Goal: Transaction & Acquisition: Purchase product/service

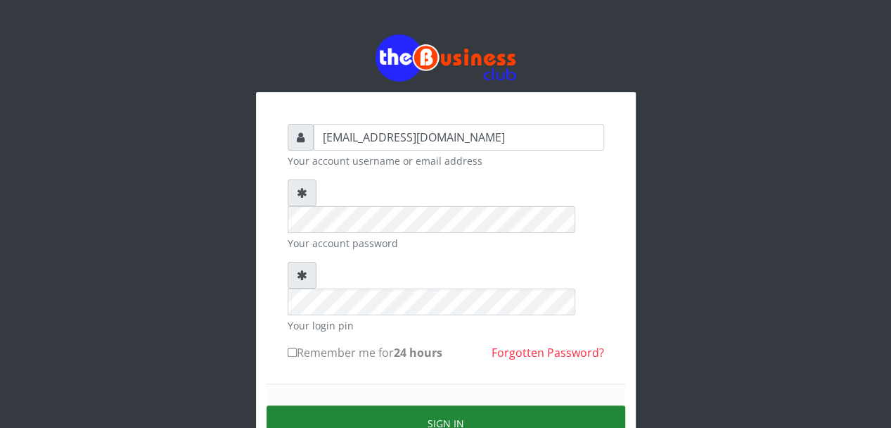
click at [390, 405] on button "Sign in" at bounding box center [446, 423] width 359 height 36
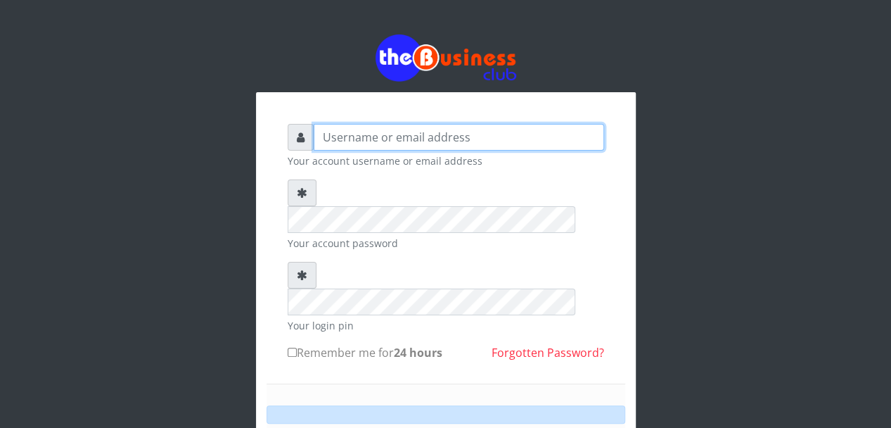
drag, startPoint x: 338, startPoint y: 99, endPoint x: 339, endPoint y: 106, distance: 7.2
click at [338, 124] on input "text" at bounding box center [459, 137] width 290 height 27
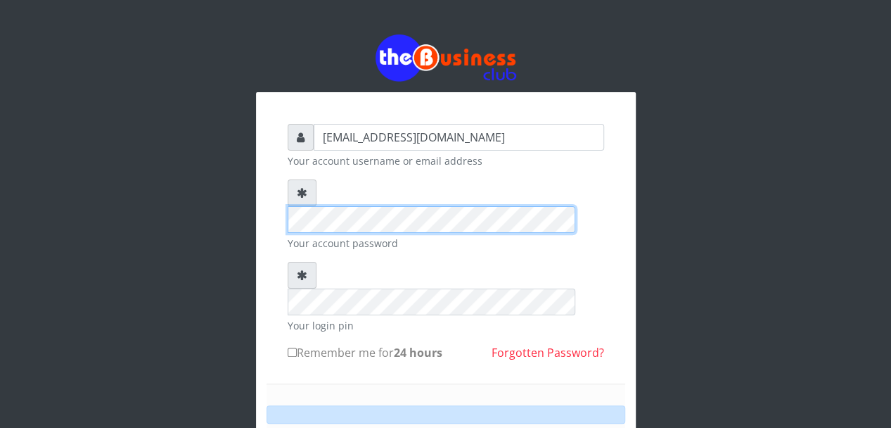
type input "[EMAIL_ADDRESS][DOMAIN_NAME]"
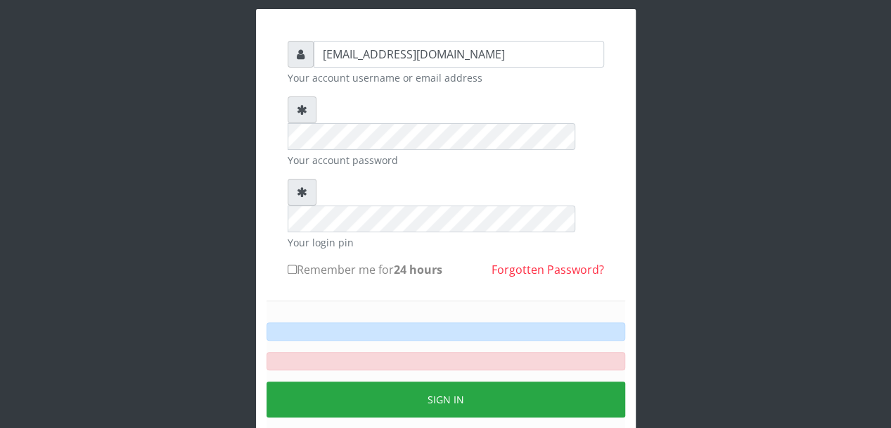
scroll to position [61, 0]
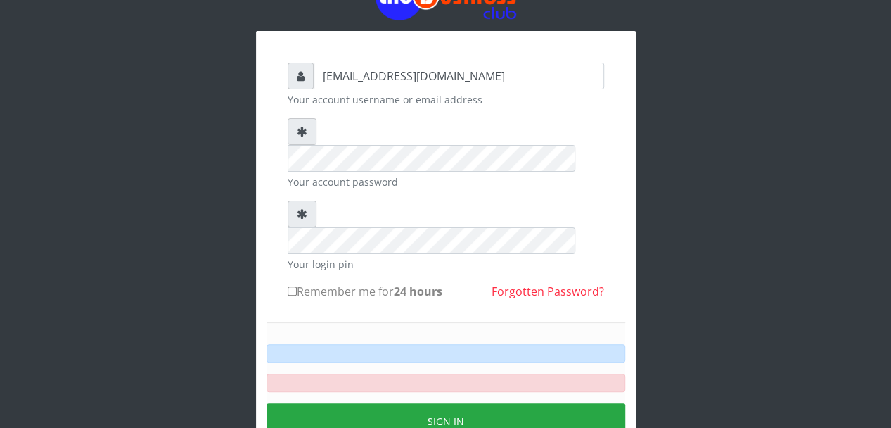
click at [406, 403] on button "Sign in" at bounding box center [446, 421] width 359 height 36
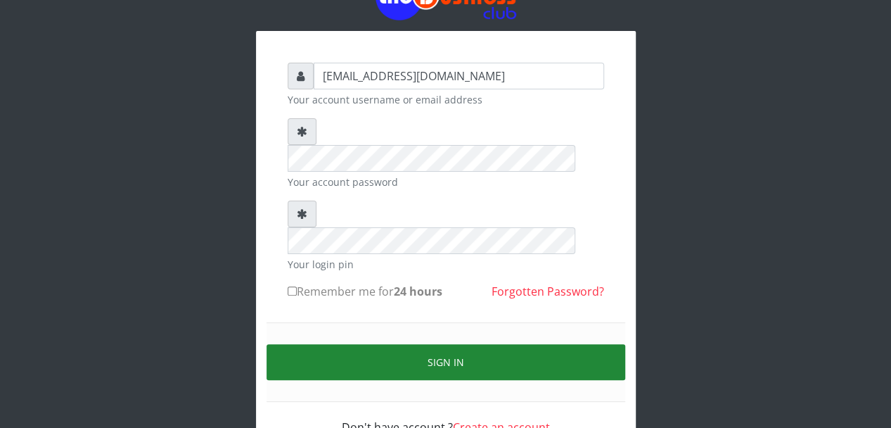
click at [397, 344] on button "Sign in" at bounding box center [446, 362] width 359 height 36
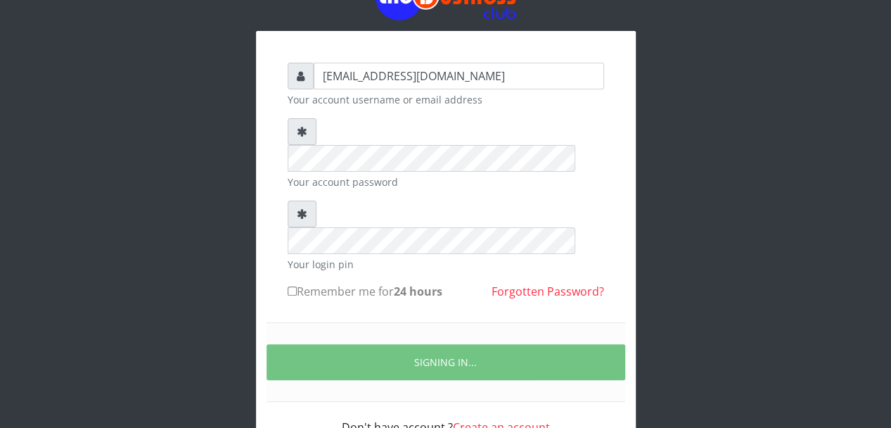
scroll to position [0, 0]
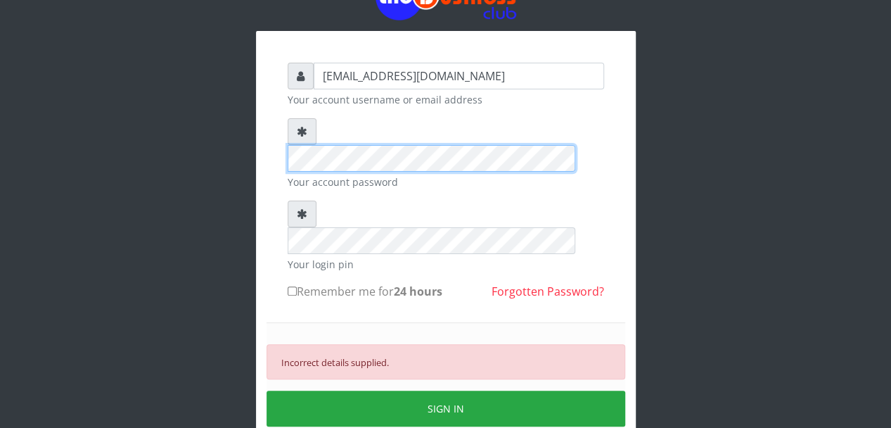
click at [302, 134] on div at bounding box center [446, 144] width 317 height 53
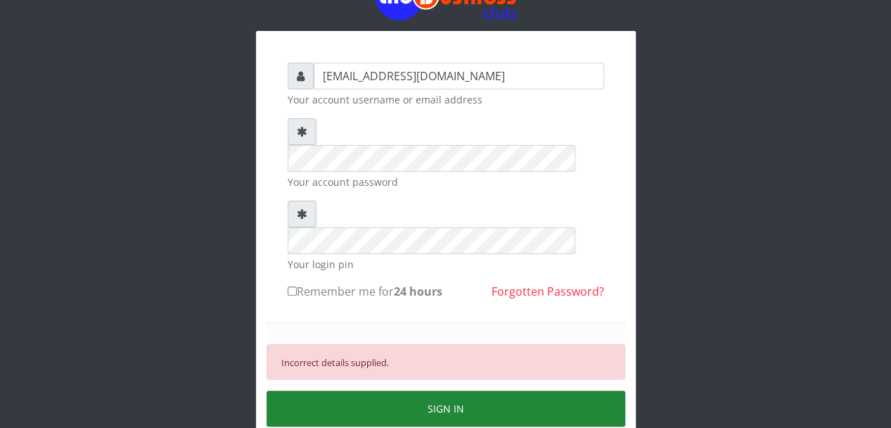
click at [348, 390] on button "SIGN IN" at bounding box center [446, 408] width 359 height 36
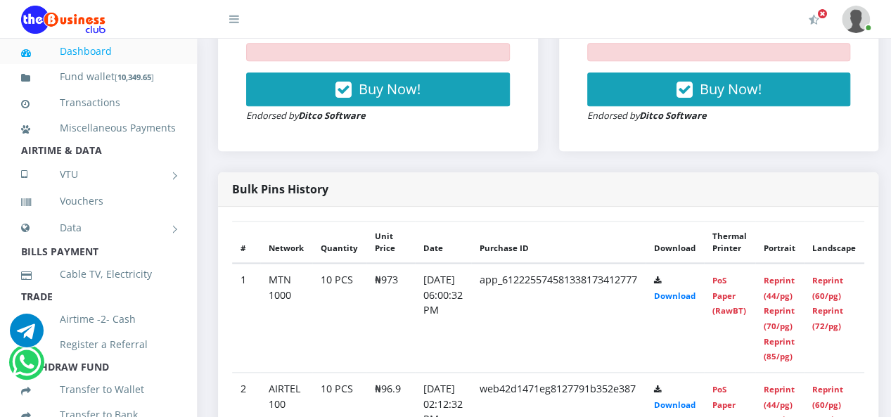
scroll to position [703, 0]
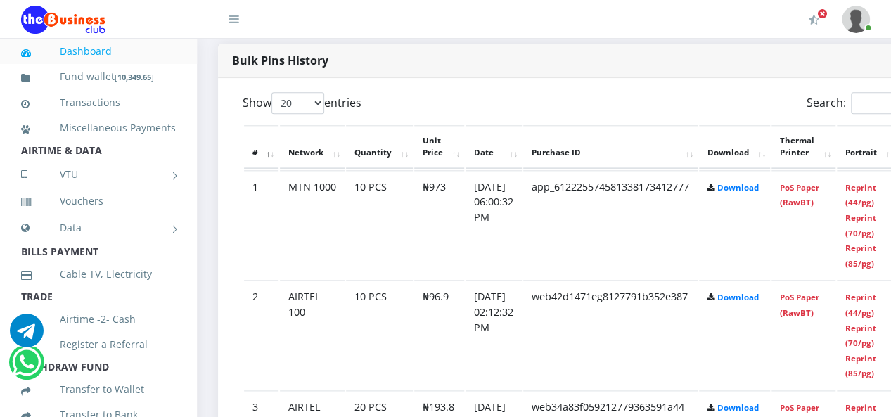
scroll to position [705, 0]
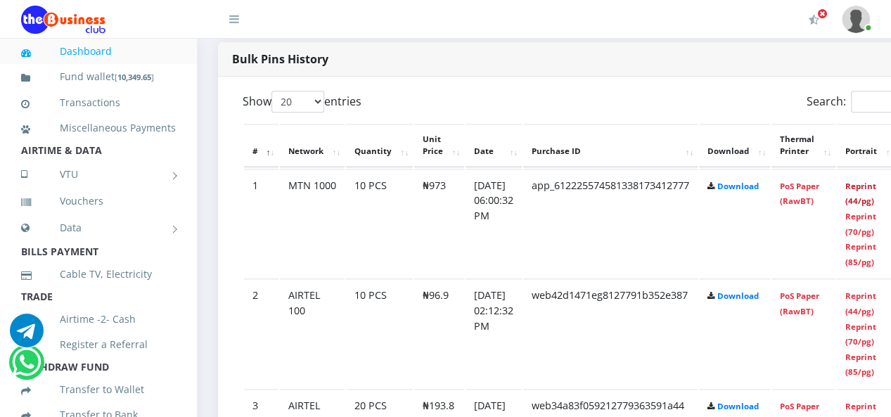
click at [876, 203] on link "Reprint (44/pg)" at bounding box center [860, 194] width 31 height 26
click at [815, 186] on link "PoS Paper (RawBT)" at bounding box center [799, 194] width 39 height 26
click at [813, 188] on link "PoS Paper (RawBT)" at bounding box center [799, 194] width 39 height 26
click at [810, 193] on td "PoS Paper (RawBT)" at bounding box center [804, 223] width 64 height 109
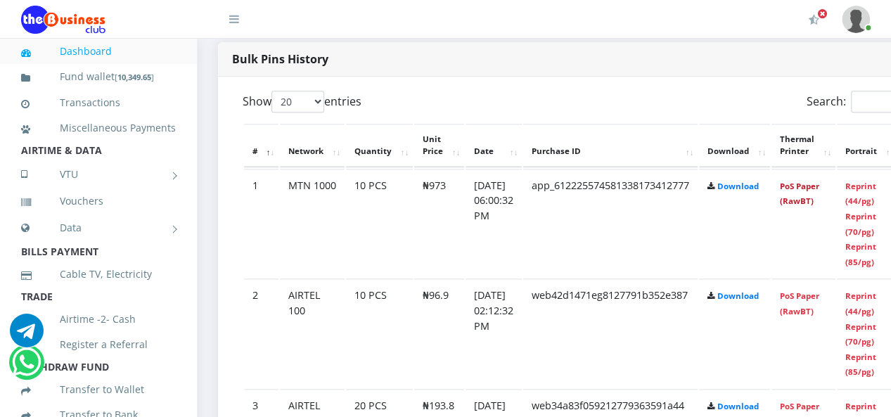
click at [813, 187] on link "PoS Paper (RawBT)" at bounding box center [799, 194] width 39 height 26
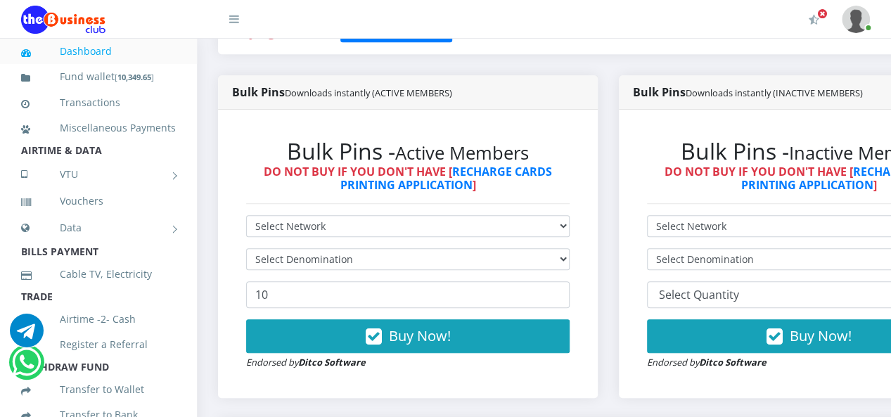
scroll to position [353, 0]
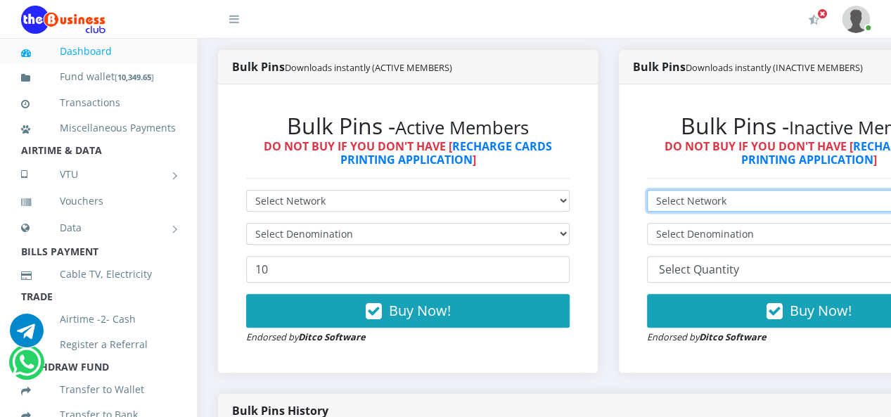
click at [692, 203] on select "Select Network MTN Globacom 9Mobile Airtel" at bounding box center [809, 201] width 324 height 22
click at [657, 192] on select "Select Network MTN Globacom 9Mobile Airtel" at bounding box center [809, 201] width 324 height 22
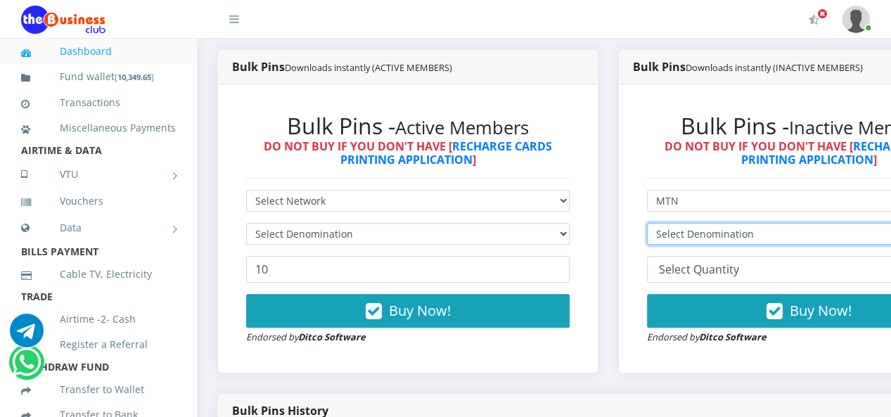
click at [713, 239] on select "Select Denomination MTN NGN100 - ₦97.30 MTN NGN200 - ₦194.60 MTN NGN400 - ₦389.…" at bounding box center [809, 234] width 324 height 22
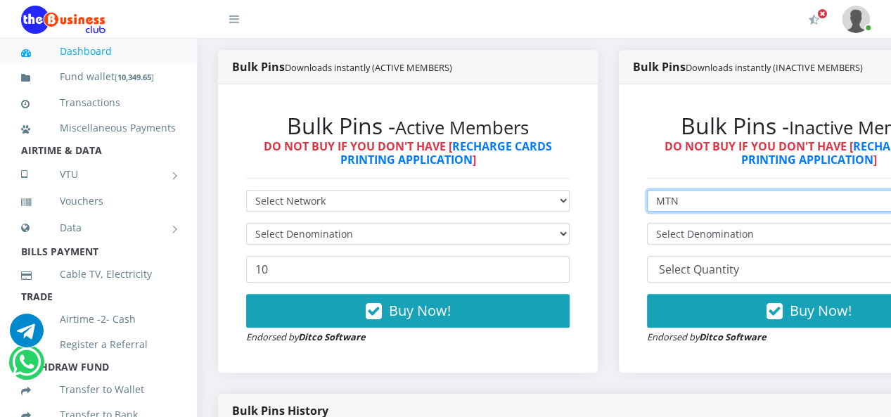
click at [695, 205] on select "Select Network MTN Globacom 9Mobile Airtel" at bounding box center [809, 201] width 324 height 22
select select "Glo"
click at [657, 192] on select "Select Network MTN Globacom 9Mobile Airtel" at bounding box center [809, 201] width 324 height 22
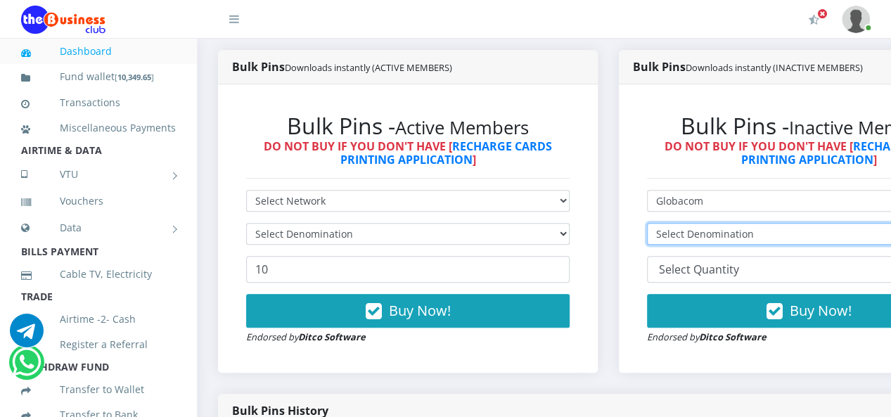
click at [708, 241] on select "Select Denomination Glo NGN100 - ₦97.00 Glo NGN200 - ₦194.00 Glo NGN500 - ₦485.…" at bounding box center [809, 234] width 324 height 22
select select "970-1000"
click at [657, 225] on select "Select Denomination Glo NGN100 - ₦97.00 Glo NGN200 - ₦194.00 Glo NGN500 - ₦485.…" at bounding box center [809, 234] width 324 height 22
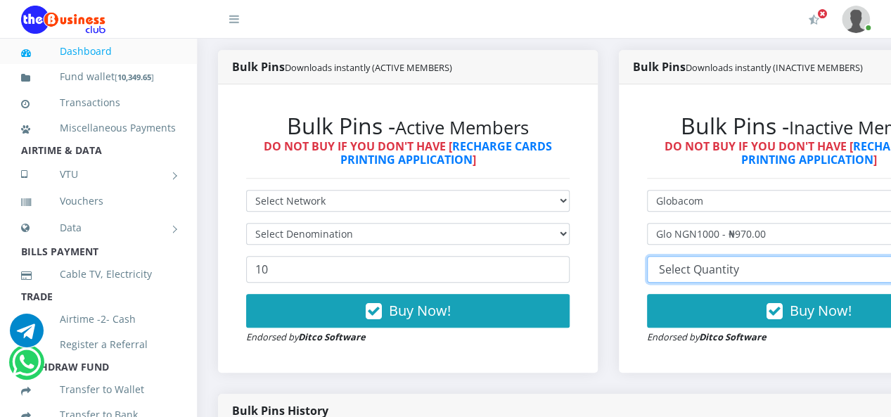
drag, startPoint x: 729, startPoint y: 264, endPoint x: 731, endPoint y: 274, distance: 10.2
click at [729, 264] on select "10 20 30 40 44 (Online Printing, Portrait) 60 (Online Printing, Landscape) 70 (…" at bounding box center [809, 269] width 324 height 27
select select "10"
click at [657, 258] on select "10 20 30 40 44 (Online Printing, Portrait) 60 (Online Printing, Landscape) 70 (…" at bounding box center [809, 269] width 324 height 27
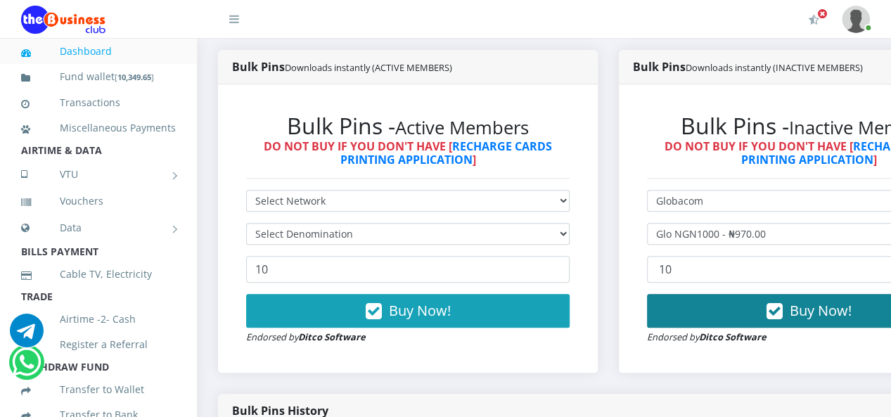
click at [744, 317] on button "Buy Now!" at bounding box center [809, 311] width 324 height 34
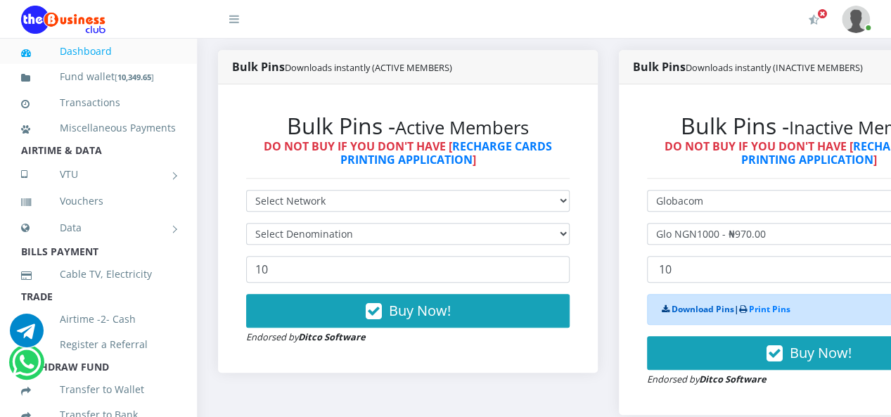
click at [724, 313] on link "Download Pins" at bounding box center [703, 309] width 63 height 12
click at [777, 309] on link "Print Pins" at bounding box center [769, 309] width 41 height 12
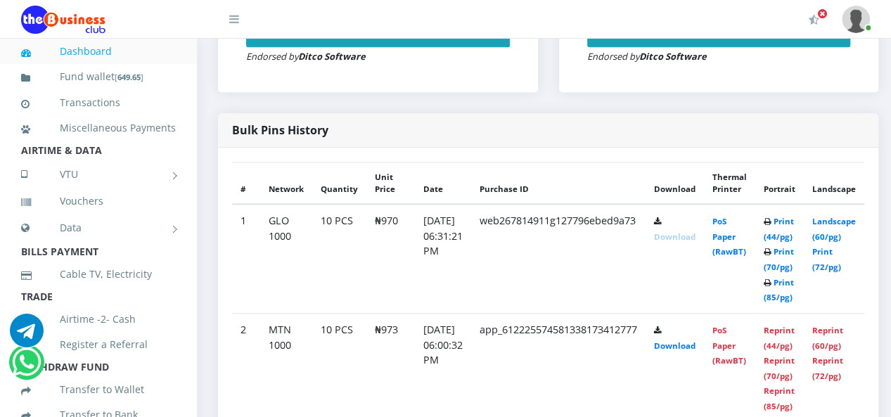
scroll to position [703, 0]
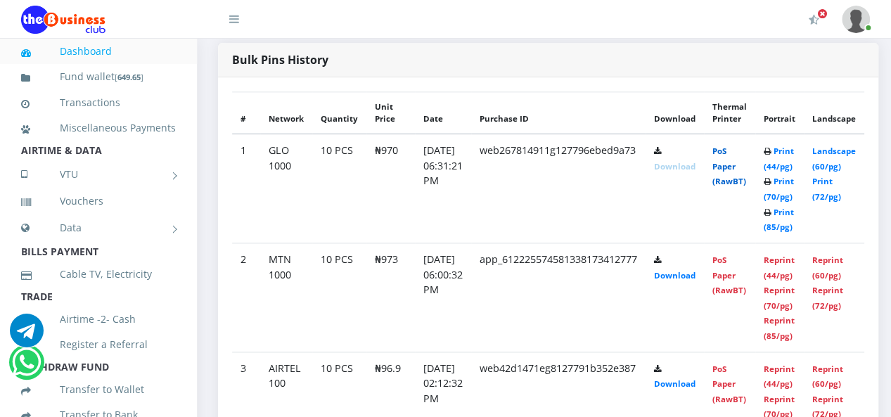
click at [746, 170] on link "PoS Paper (RawBT)" at bounding box center [729, 166] width 34 height 41
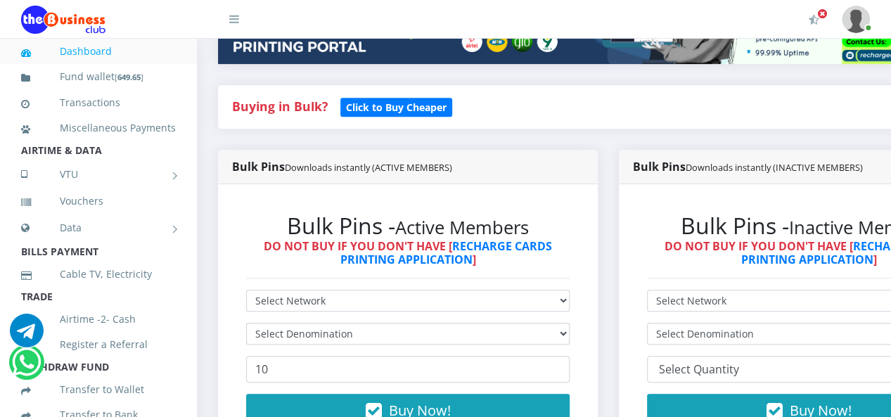
scroll to position [142, 0]
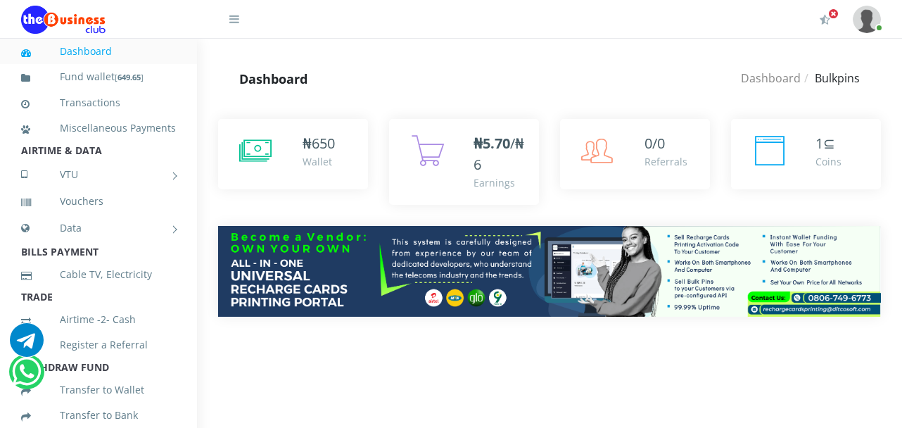
drag, startPoint x: 312, startPoint y: 144, endPoint x: 314, endPoint y: 155, distance: 11.3
click at [312, 144] on span "650" at bounding box center [323, 143] width 23 height 19
click at [321, 153] on div "₦ 650" at bounding box center [318, 143] width 32 height 21
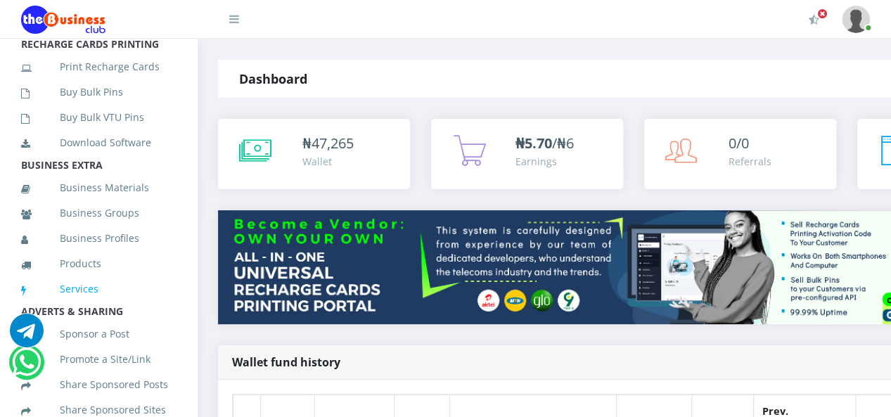
scroll to position [422, 0]
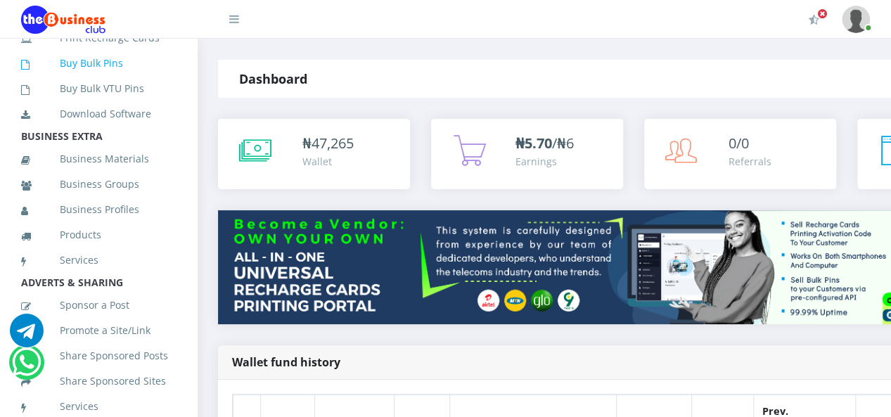
click at [96, 79] on link "Buy Bulk Pins" at bounding box center [98, 63] width 155 height 32
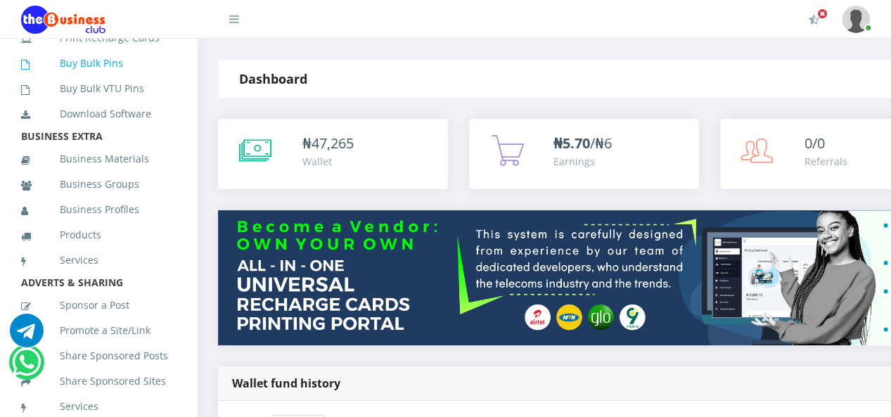
scroll to position [0, 0]
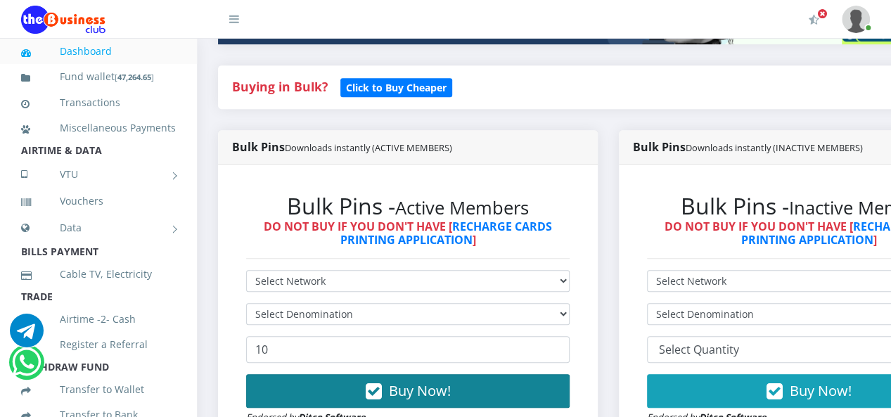
scroll to position [352, 0]
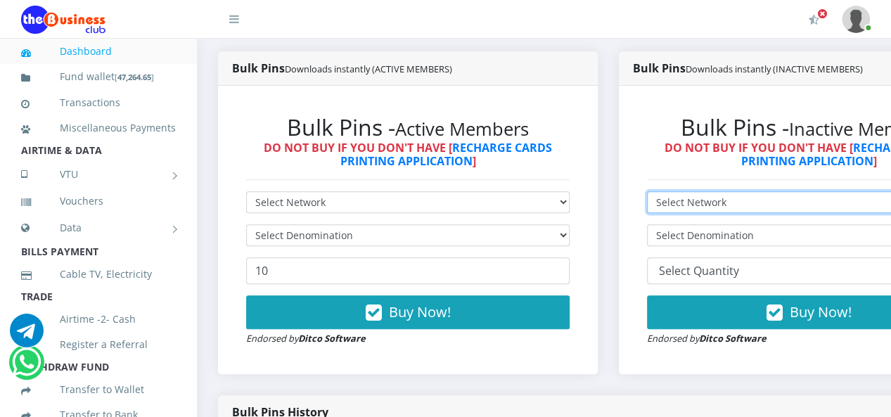
click at [712, 205] on select "Select Network MTN Globacom 9Mobile Airtel" at bounding box center [809, 202] width 324 height 22
select select "Airtel"
click at [657, 193] on select "Select Network MTN Globacom 9Mobile Airtel" at bounding box center [809, 202] width 324 height 22
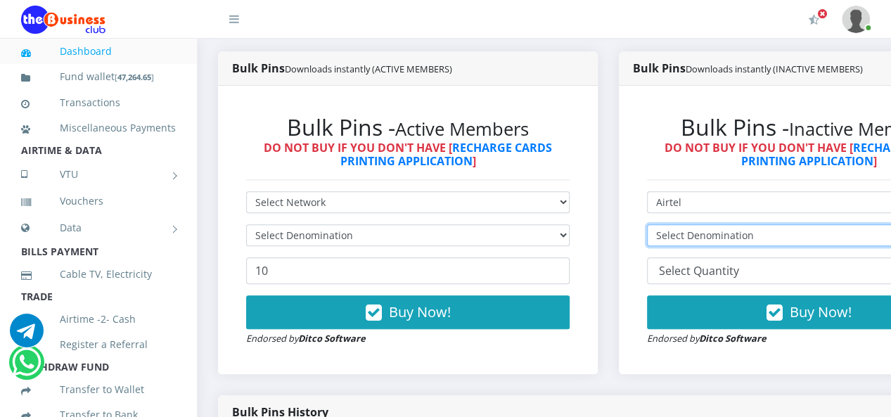
click at [712, 240] on select "Select Denomination" at bounding box center [809, 235] width 324 height 22
select select "969-1000"
click at [657, 226] on select "Select Denomination Airtel NGN100 - ₦96.90 Airtel NGN200 - ₦193.80 Airtel NGN50…" at bounding box center [809, 235] width 324 height 22
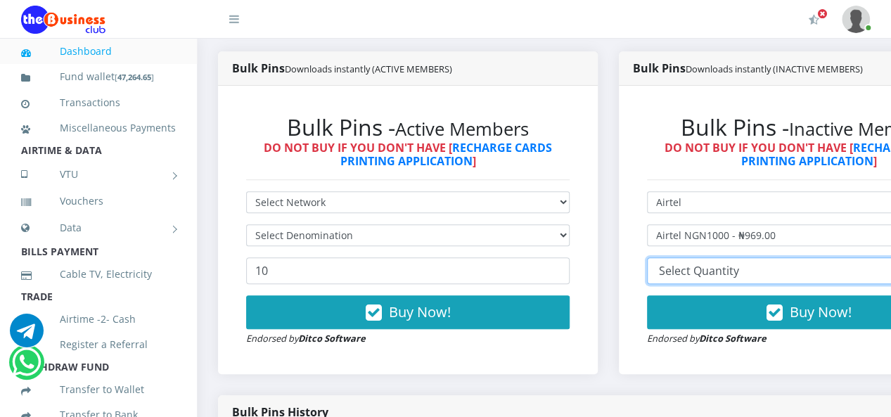
click at [715, 273] on select "10 20 30 40 44 (Online Printing, Portrait) 60 (Online Printing, Landscape) 70 (…" at bounding box center [809, 270] width 324 height 27
select select "10"
click at [657, 260] on select "10 20 30 40 44 (Online Printing, Portrait) 60 (Online Printing, Landscape) 70 (…" at bounding box center [809, 270] width 324 height 27
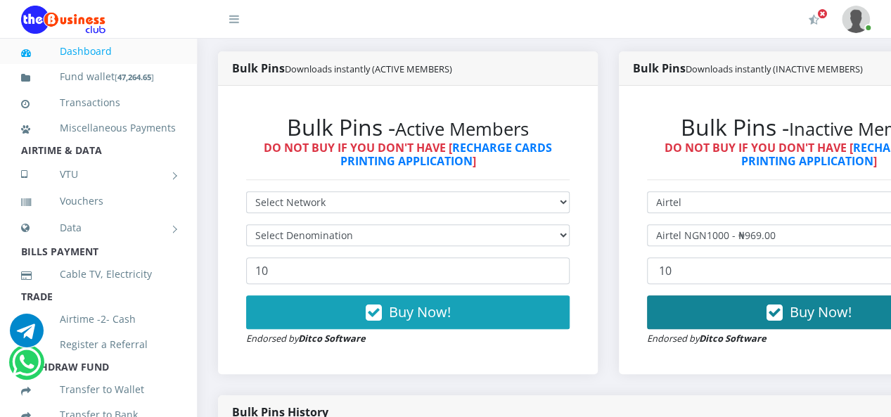
click at [755, 314] on button "Buy Now!" at bounding box center [809, 312] width 324 height 34
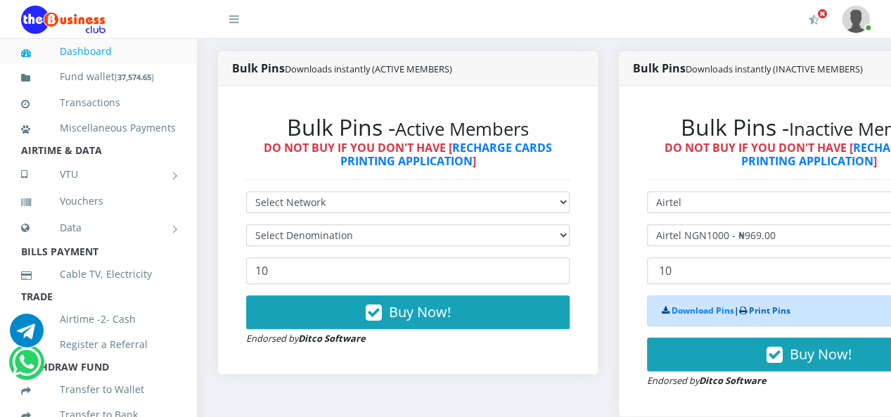
click at [775, 309] on link "Print Pins" at bounding box center [769, 311] width 41 height 12
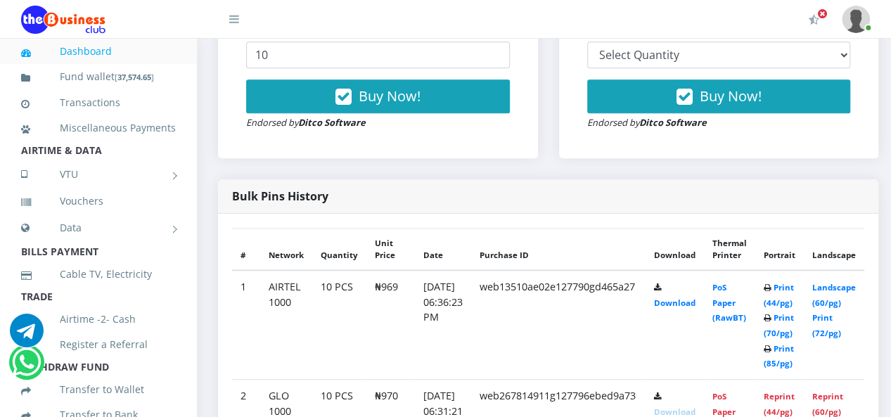
scroll to position [632, 0]
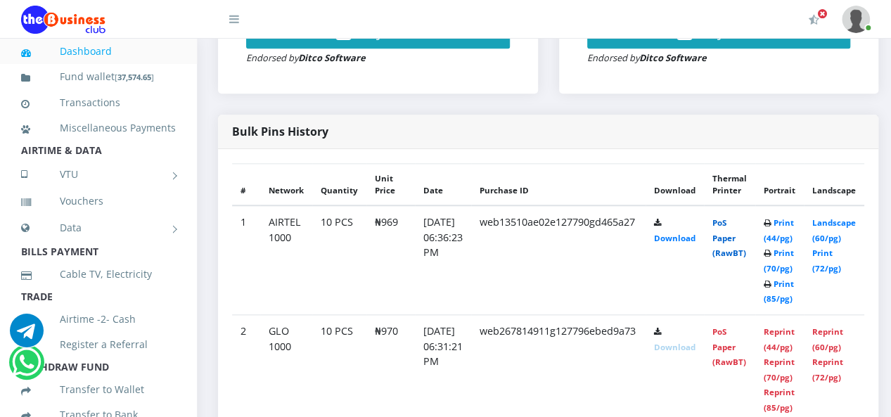
click at [746, 242] on link "PoS Paper (RawBT)" at bounding box center [729, 237] width 34 height 41
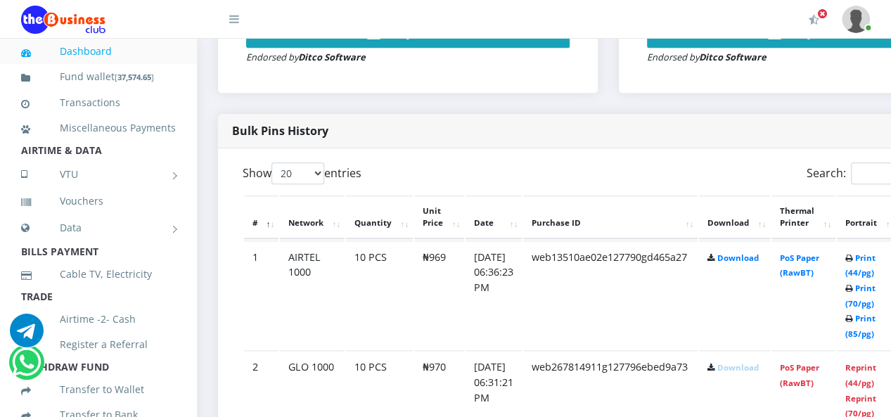
scroll to position [0, 0]
click at [807, 260] on link "PoS Paper (RawBT)" at bounding box center [799, 266] width 39 height 26
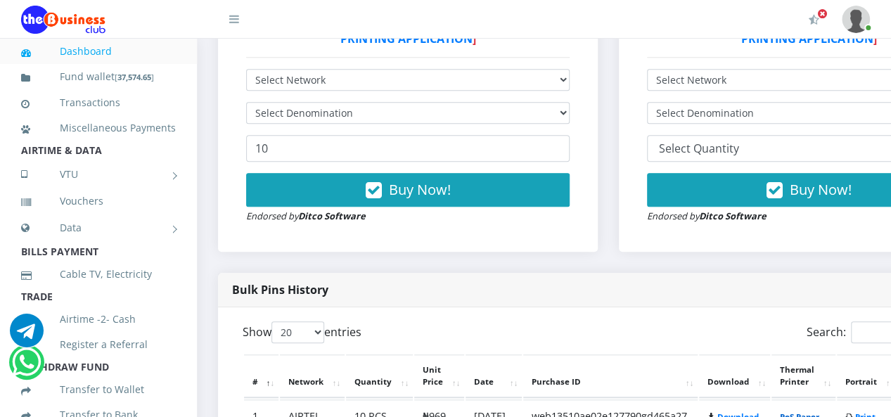
scroll to position [352, 0]
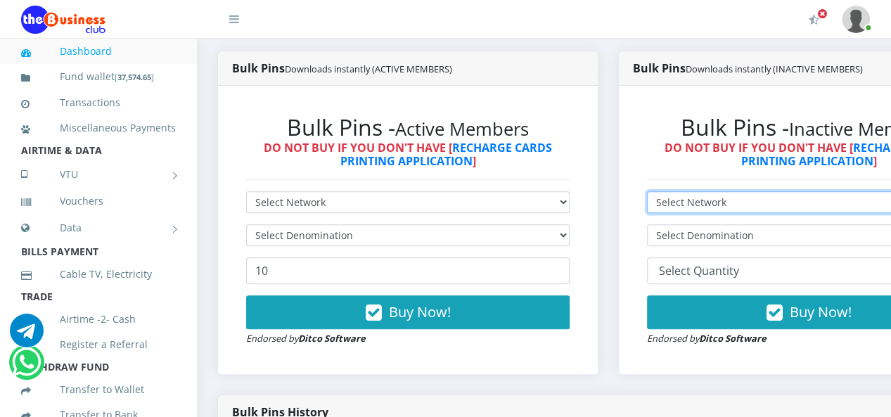
click at [708, 203] on select "Select Network MTN Globacom 9Mobile Airtel" at bounding box center [809, 202] width 324 height 22
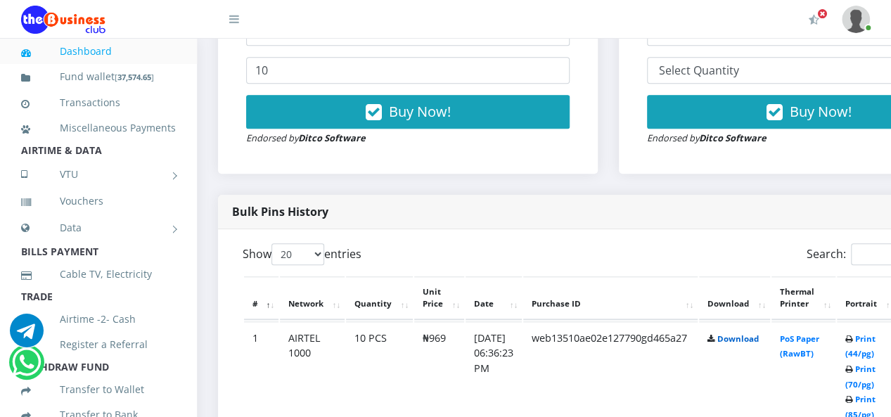
scroll to position [563, 0]
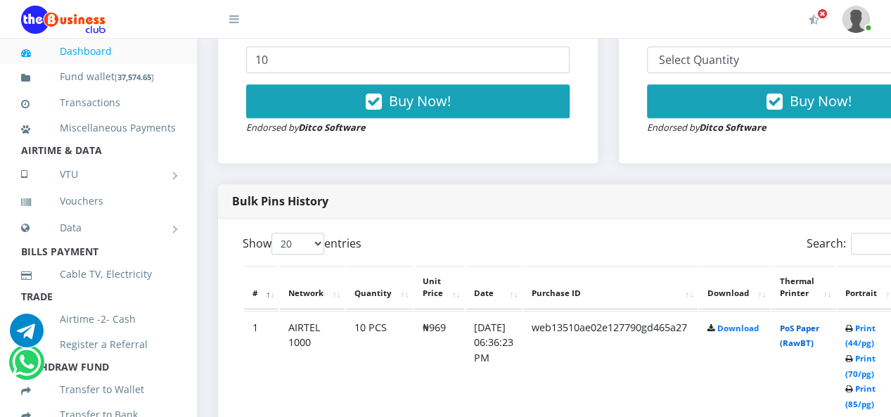
click at [810, 329] on link "PoS Paper (RawBT)" at bounding box center [799, 336] width 39 height 26
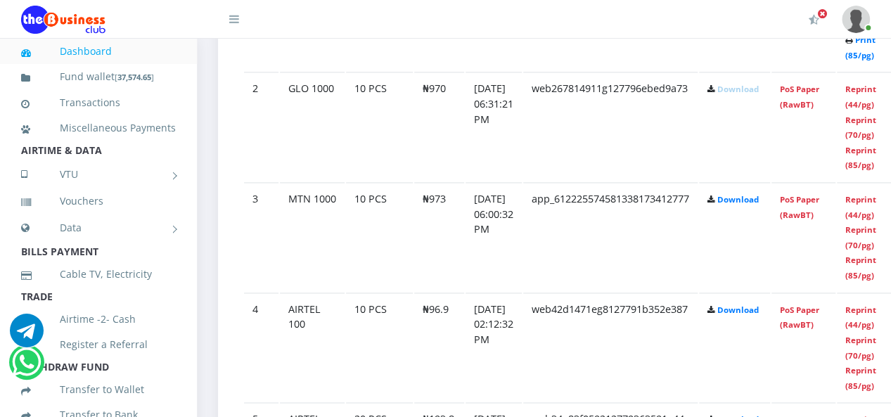
scroll to position [774, 0]
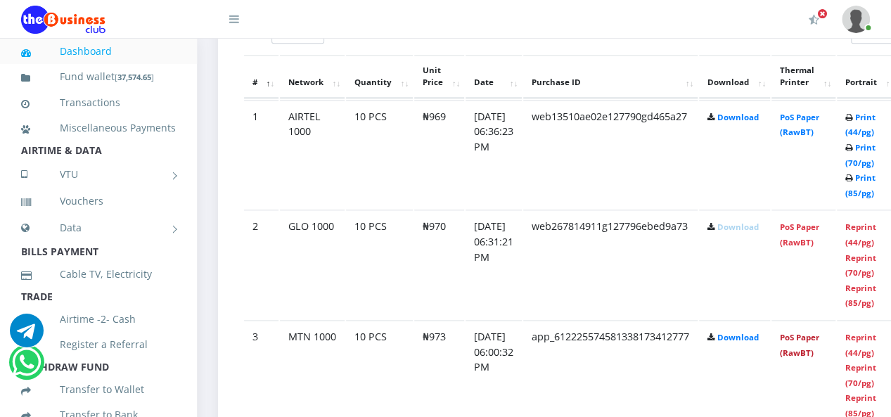
click at [816, 336] on link "PoS Paper (RawBT)" at bounding box center [799, 345] width 39 height 26
drag, startPoint x: 819, startPoint y: 230, endPoint x: 509, endPoint y: 133, distance: 324.3
click at [819, 229] on link "PoS Paper (RawBT)" at bounding box center [799, 235] width 39 height 26
click at [819, 341] on link "PoS Paper (RawBT)" at bounding box center [799, 345] width 39 height 26
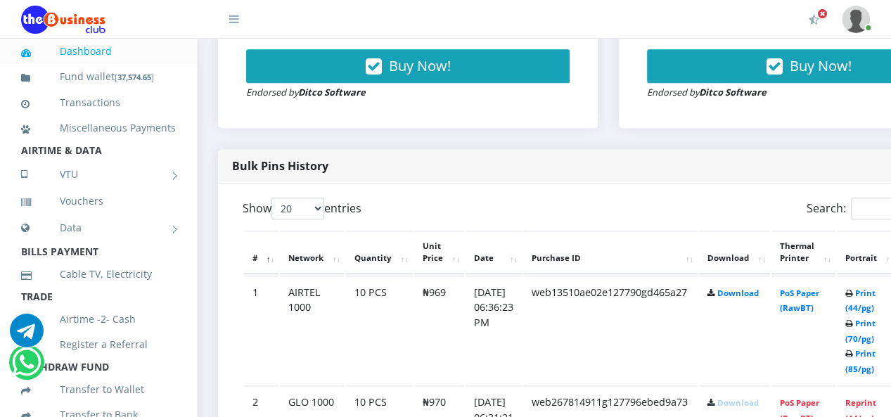
scroll to position [703, 0]
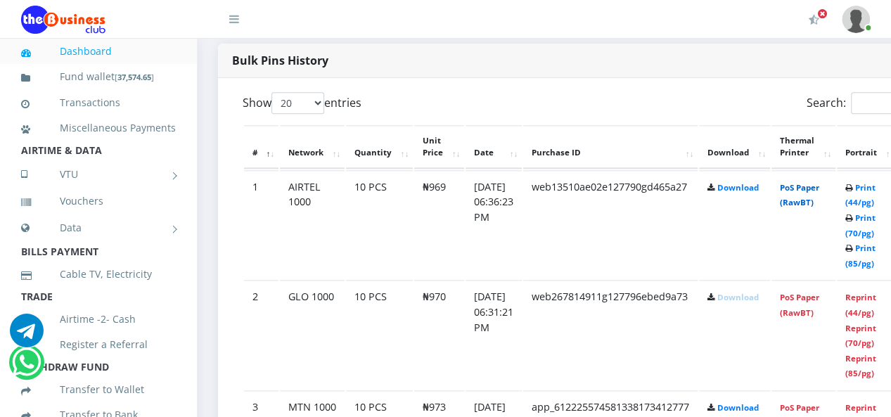
click at [819, 189] on link "PoS Paper (RawBT)" at bounding box center [799, 195] width 39 height 26
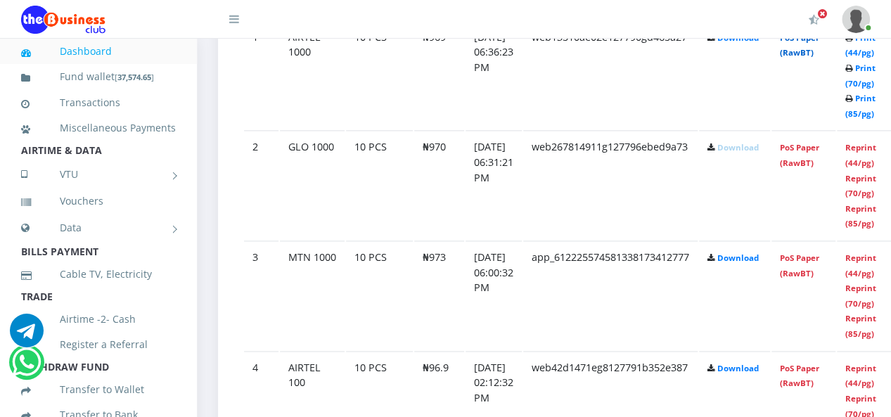
scroll to position [914, 0]
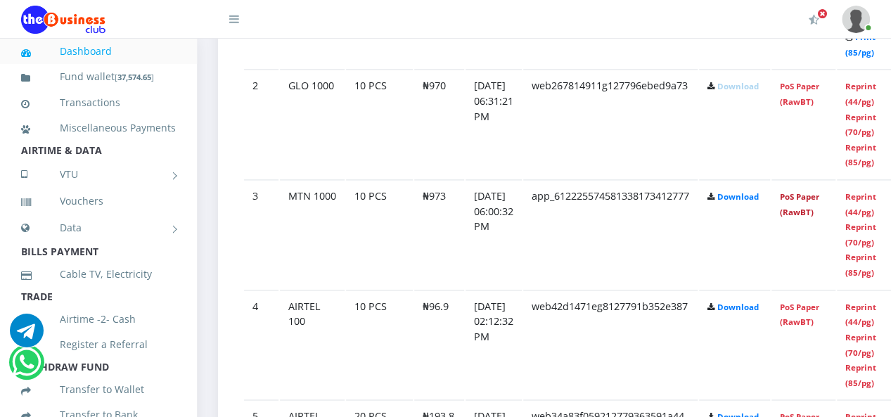
drag, startPoint x: 822, startPoint y: 198, endPoint x: 516, endPoint y: 136, distance: 312.2
click at [819, 198] on link "PoS Paper (RawBT)" at bounding box center [799, 204] width 39 height 26
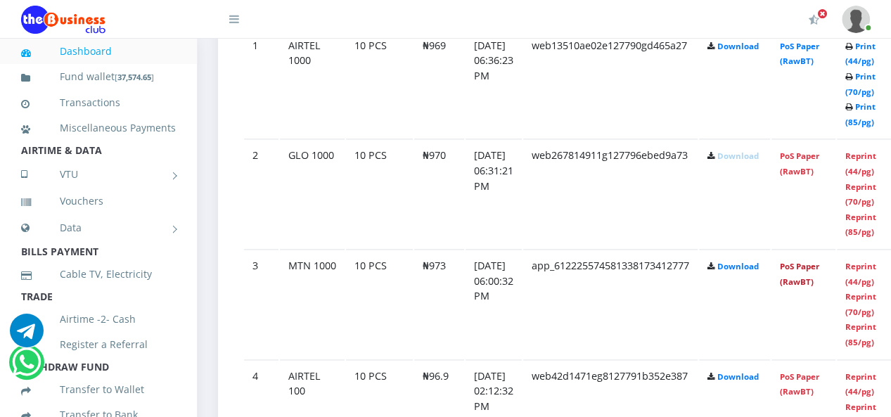
scroll to position [703, 0]
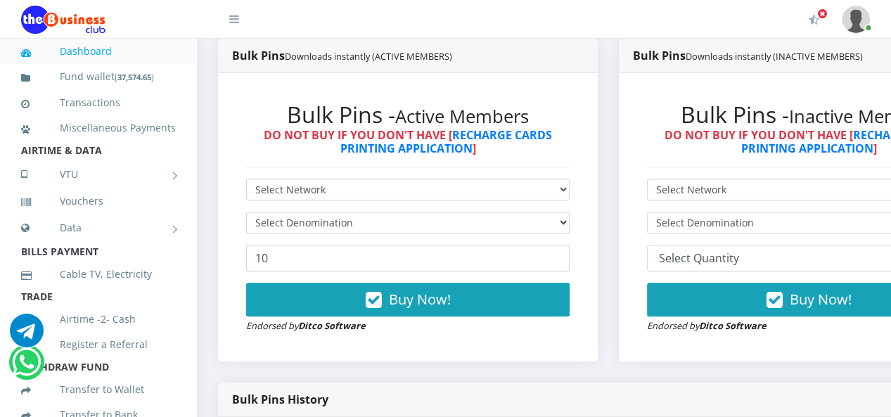
scroll to position [293, 0]
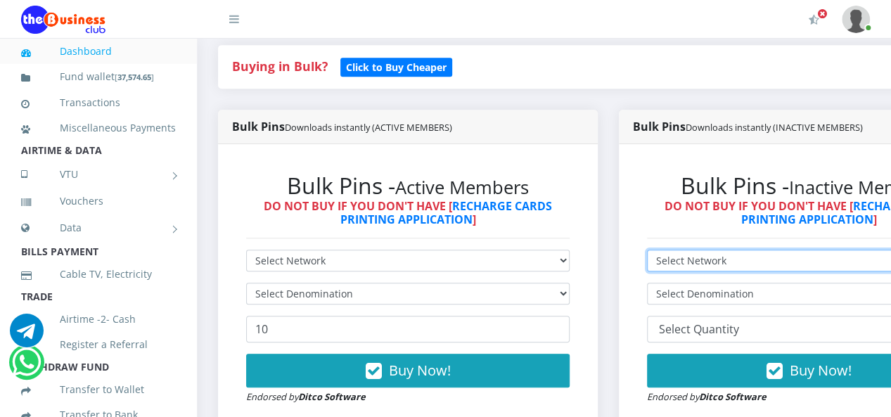
click at [696, 269] on select "Select Network MTN Globacom 9Mobile Airtel" at bounding box center [809, 261] width 324 height 22
select select "MTN"
click at [657, 252] on select "Select Network MTN Globacom 9Mobile Airtel" at bounding box center [809, 261] width 324 height 22
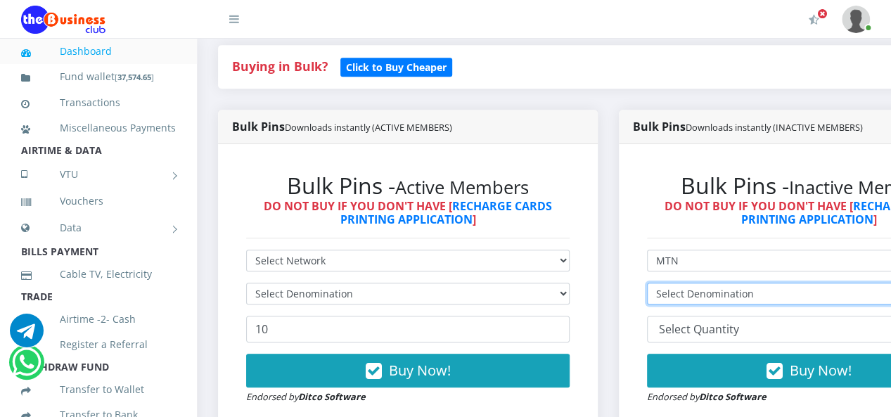
drag, startPoint x: 709, startPoint y: 288, endPoint x: 710, endPoint y: 299, distance: 11.3
click at [709, 288] on select "Select Denomination" at bounding box center [809, 294] width 324 height 22
select select "486.5-500"
click at [657, 285] on select "Select Denomination MTN NGN100 - ₦97.30 MTN NGN200 - ₦194.60 MTN NGN400 - ₦389.…" at bounding box center [809, 294] width 324 height 22
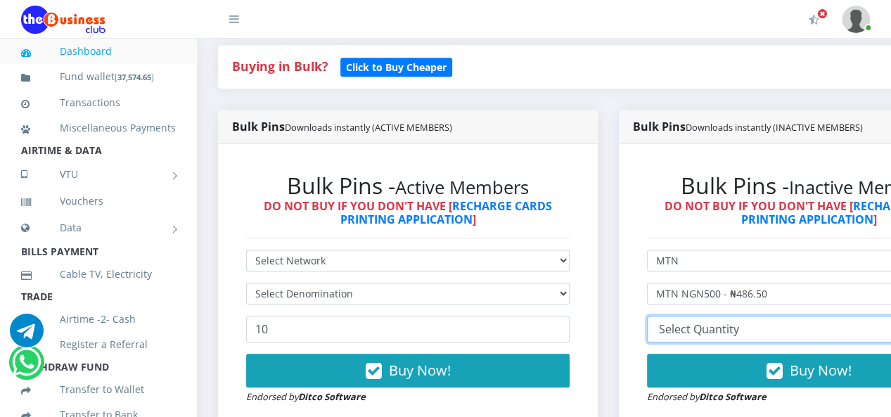
click at [727, 330] on select "10 20 30 40 44 (Online Printing, Portrait) 60 (Online Printing, Landscape) 70 (…" at bounding box center [809, 329] width 324 height 27
select select "20"
click at [657, 318] on select "10 20 30 40 44 (Online Printing, Portrait) 60 (Online Printing, Landscape) 70 (…" at bounding box center [809, 329] width 324 height 27
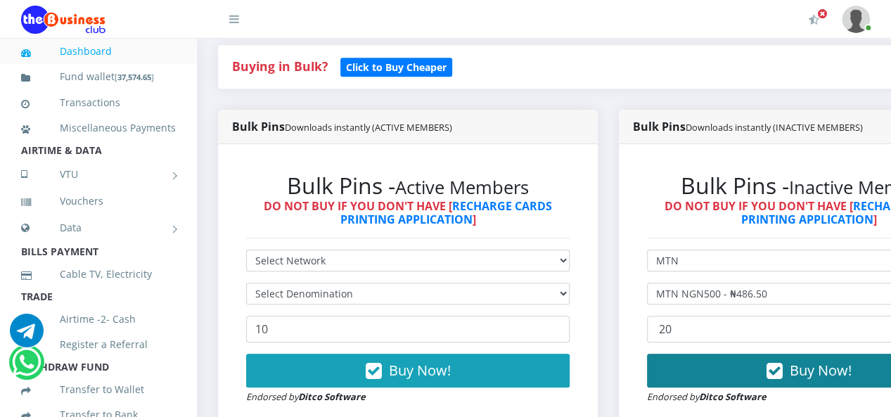
click at [783, 366] on icon "button" at bounding box center [775, 371] width 16 height 14
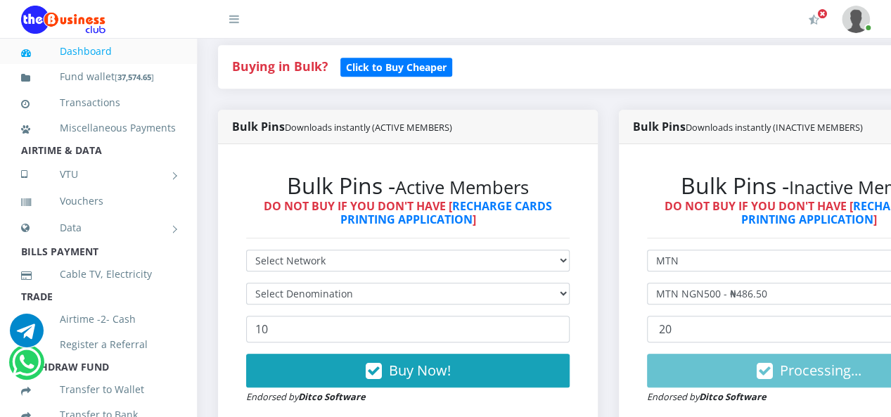
scroll to position [0, 0]
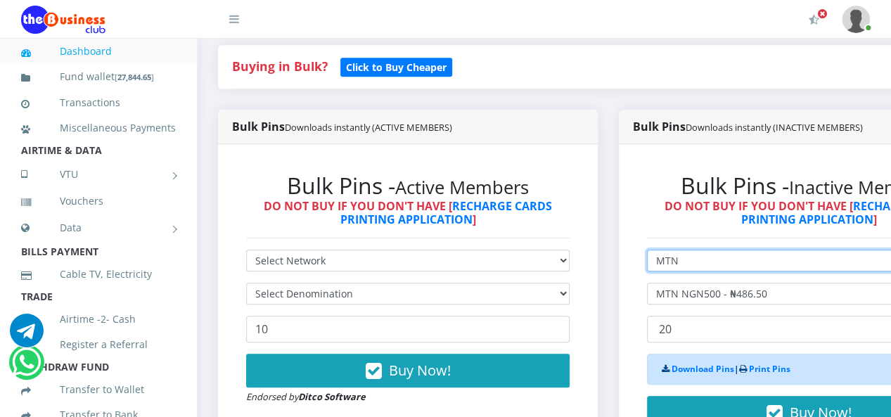
click at [699, 260] on select "Select Network MTN Globacom 9Mobile Airtel" at bounding box center [809, 261] width 324 height 22
click at [700, 259] on select "Select Network MTN Globacom 9Mobile Airtel" at bounding box center [809, 261] width 324 height 22
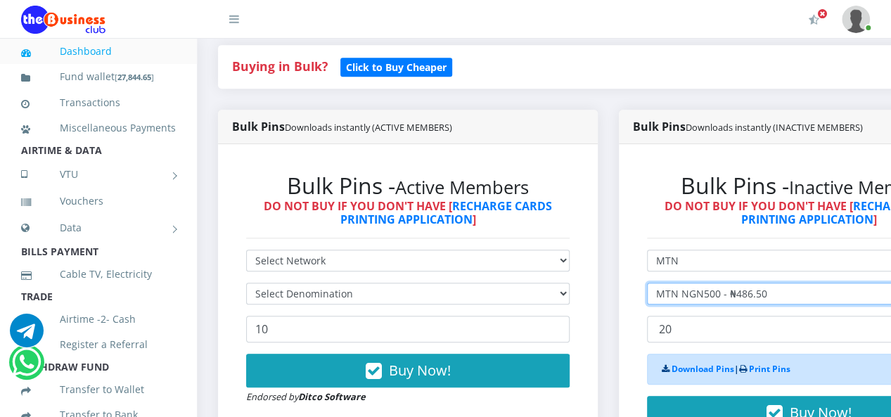
click at [706, 302] on select "Select Denomination MTN NGN100 - ₦97.30 MTN NGN200 - ₦194.60 MTN NGN400 - ₦389.…" at bounding box center [809, 294] width 324 height 22
select select "194.6-200"
click at [657, 285] on select "Select Denomination MTN NGN100 - ₦97.30 MTN NGN200 - ₦194.60 MTN NGN400 - ₦389.…" at bounding box center [809, 294] width 324 height 22
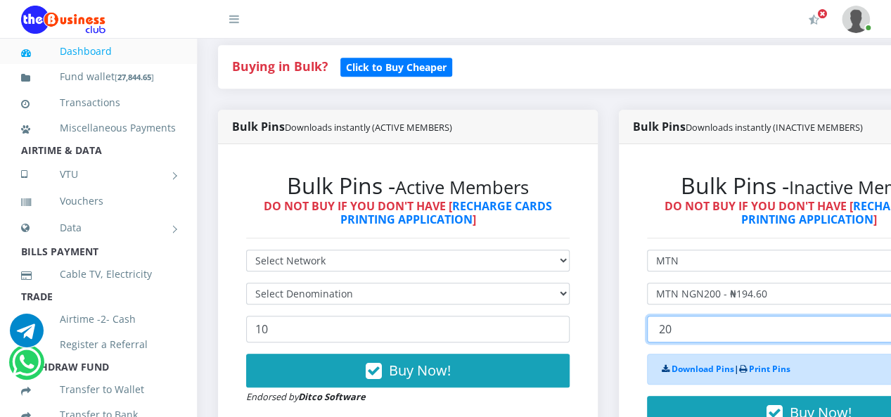
click at [709, 336] on select "10 20 30 40 44 (Online Printing, Portrait) 60 (Online Printing, Landscape) 70 (…" at bounding box center [809, 329] width 324 height 27
click at [657, 318] on select "10 20 30 40 44 (Online Printing, Portrait) 60 (Online Printing, Landscape) 70 (…" at bounding box center [809, 329] width 324 height 27
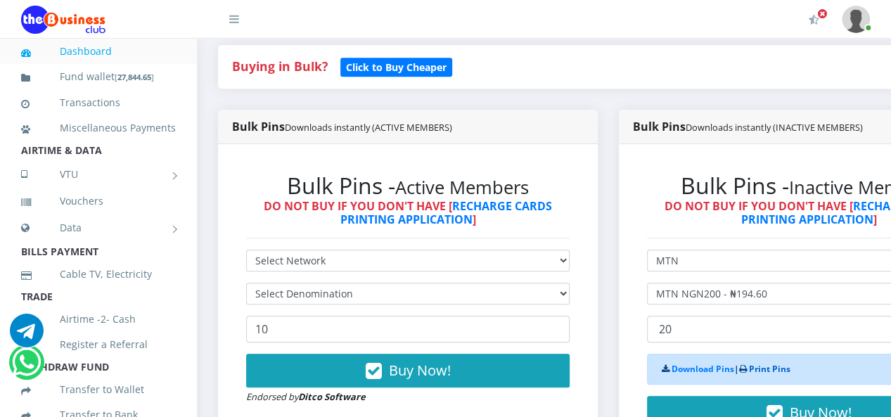
click at [788, 371] on link "Print Pins" at bounding box center [769, 369] width 41 height 12
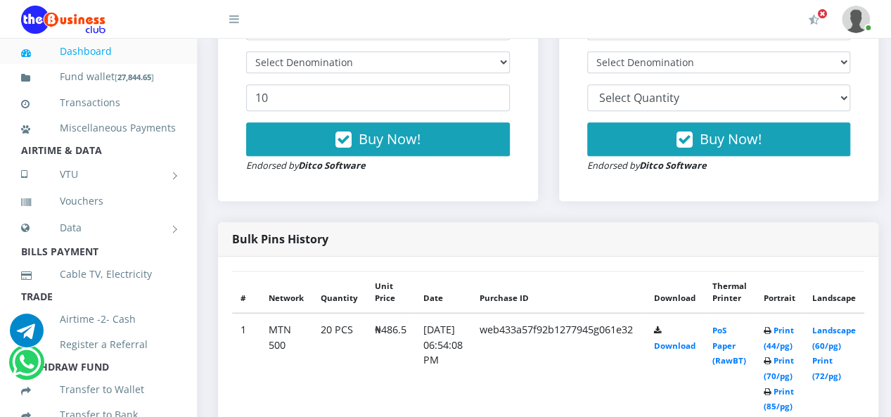
scroll to position [449, 0]
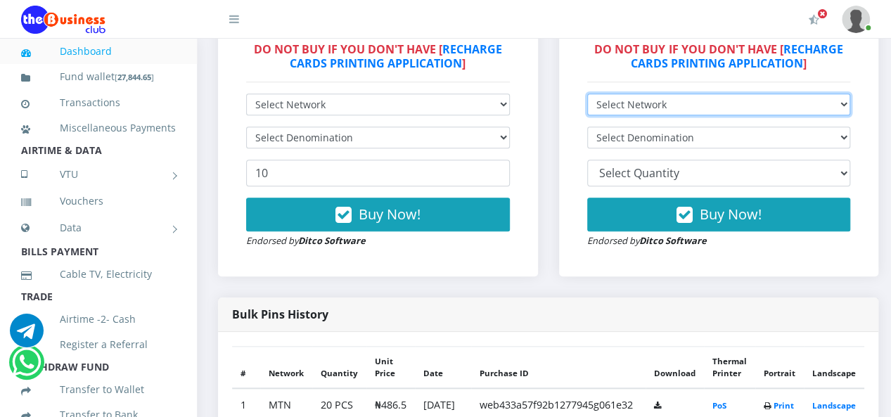
click at [670, 110] on select "Select Network MTN Globacom 9Mobile Airtel" at bounding box center [719, 105] width 264 height 22
select select "MTN"
click at [597, 95] on select "Select Network MTN Globacom 9Mobile Airtel" at bounding box center [719, 105] width 264 height 22
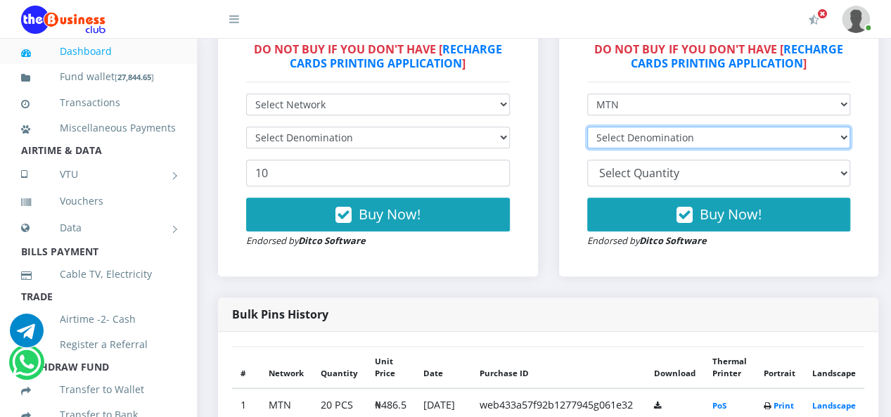
click at [657, 137] on select "Select Denomination" at bounding box center [719, 138] width 264 height 22
click at [654, 138] on select "Select Denomination" at bounding box center [719, 138] width 264 height 22
click at [646, 143] on select "Select Denomination" at bounding box center [719, 138] width 264 height 22
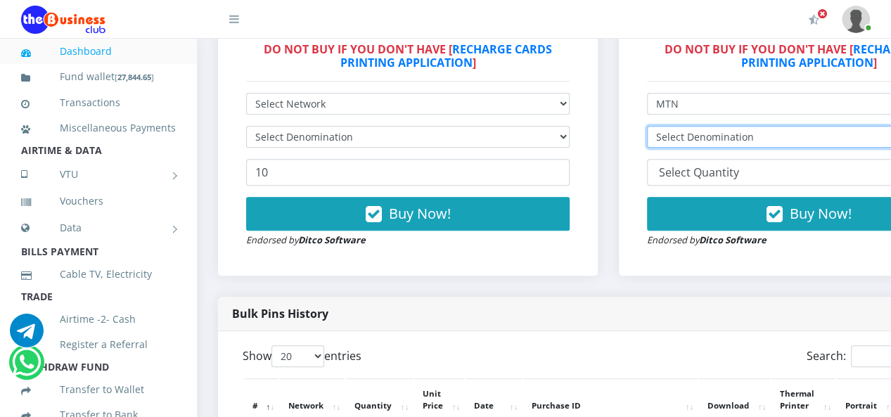
scroll to position [0, 0]
select select "194.6-200"
click at [657, 128] on select "Select Denomination MTN NGN100 - ₦97.30 MTN NGN200 - ₦194.60 MTN NGN400 - ₦389.…" at bounding box center [809, 137] width 324 height 22
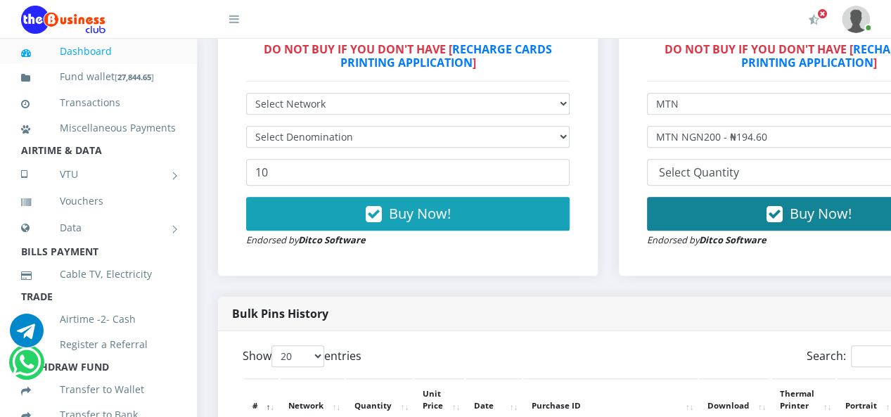
click at [803, 222] on button "Buy Now!" at bounding box center [809, 214] width 324 height 34
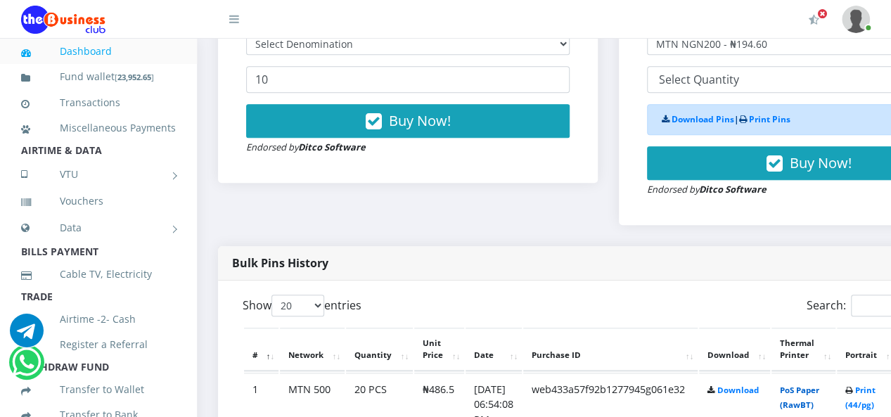
scroll to position [520, 0]
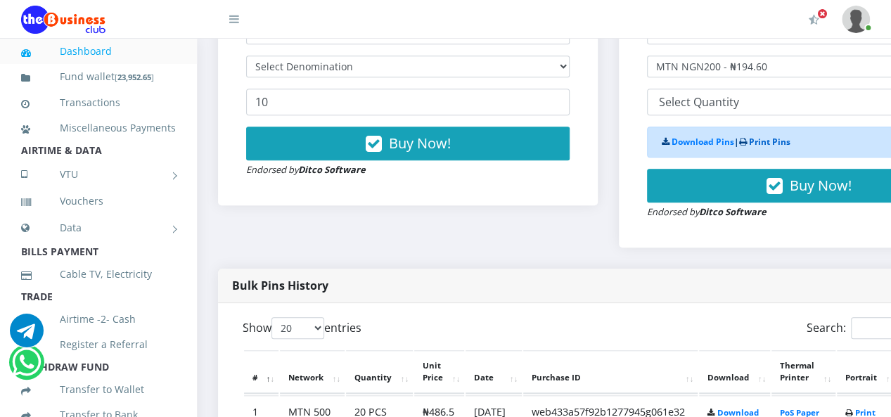
click at [774, 144] on link "Print Pins" at bounding box center [769, 142] width 41 height 12
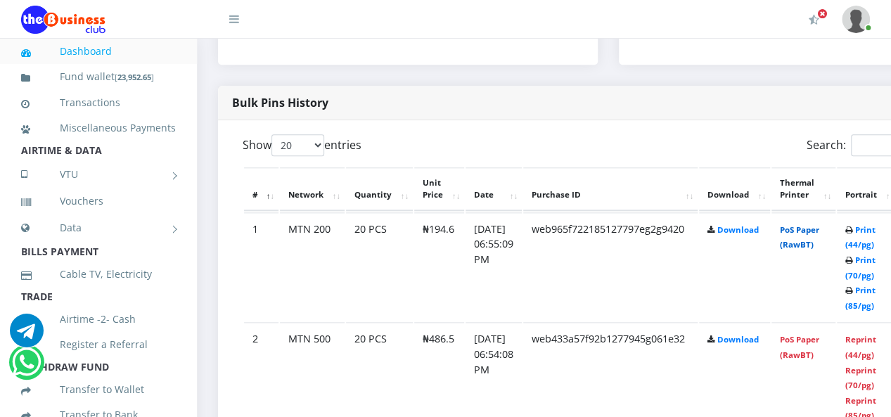
click at [814, 242] on link "PoS Paper (RawBT)" at bounding box center [799, 237] width 39 height 26
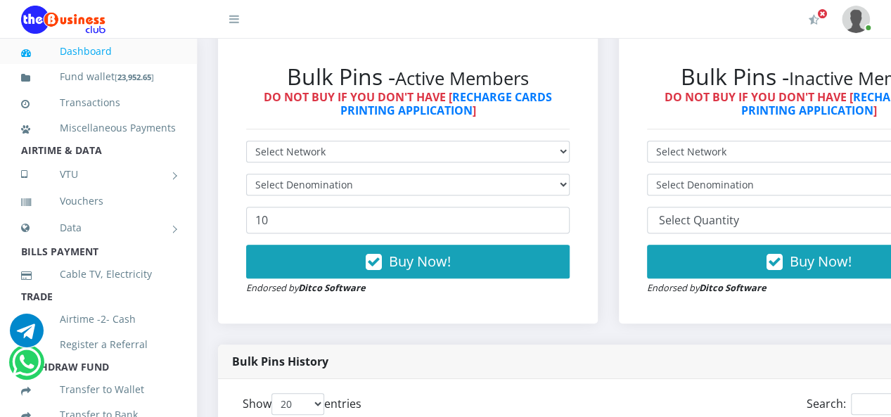
scroll to position [380, 0]
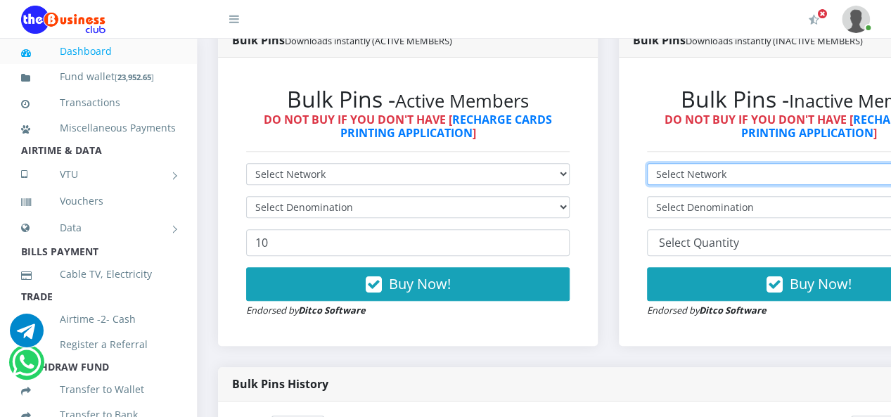
click at [684, 183] on select "Select Network MTN Globacom 9Mobile Airtel" at bounding box center [809, 174] width 324 height 22
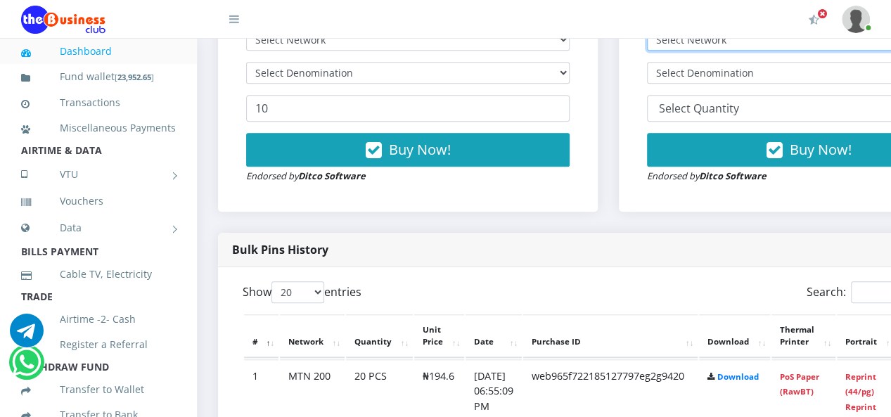
scroll to position [450, 0]
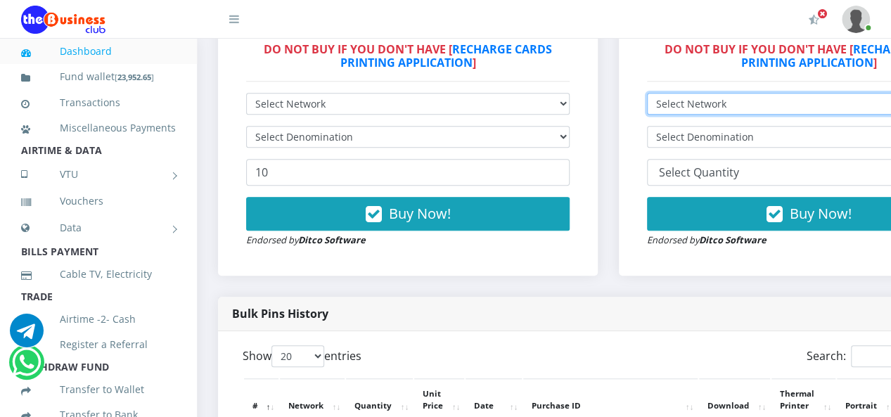
click at [708, 107] on select "Select Network MTN Globacom 9Mobile Airtel" at bounding box center [809, 104] width 324 height 22
select select "MTN"
click at [657, 95] on select "Select Network MTN Globacom 9Mobile Airtel" at bounding box center [809, 104] width 324 height 22
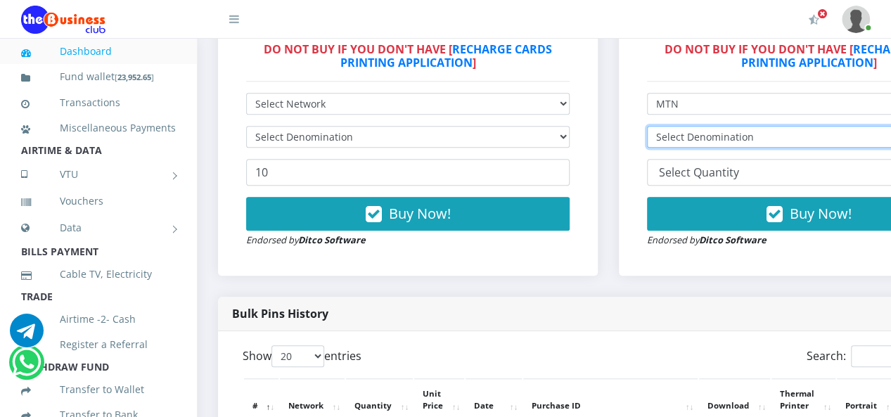
drag, startPoint x: 712, startPoint y: 134, endPoint x: 713, endPoint y: 148, distance: 14.1
click at [712, 134] on select "Select Denomination" at bounding box center [809, 137] width 324 height 22
select select "97.3-100"
click at [657, 128] on select "Select Denomination MTN NGN100 - ₦97.30 MTN NGN200 - ₦194.60 MTN NGN400 - ₦389.…" at bounding box center [809, 137] width 324 height 22
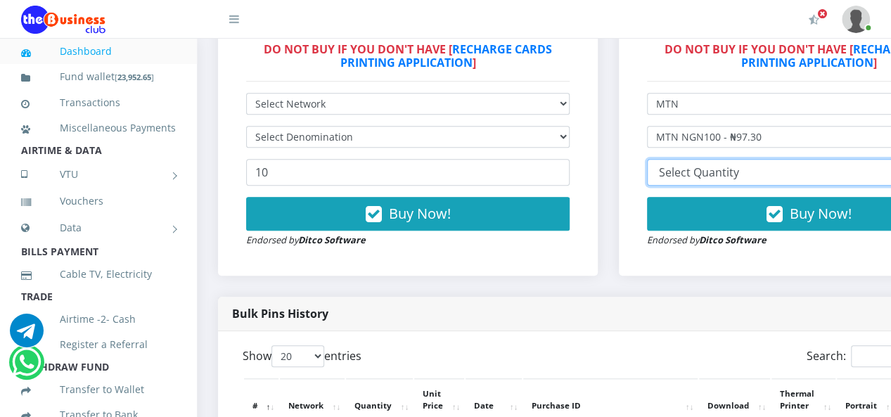
click at [731, 174] on select "10 20 30 40 44 (Online Printing, Portrait) 60 (Online Printing, Landscape) 70 (…" at bounding box center [809, 172] width 324 height 27
select select "20"
click at [657, 161] on select "10 20 30 40 44 (Online Printing, Portrait) 60 (Online Printing, Landscape) 70 (…" at bounding box center [809, 172] width 324 height 27
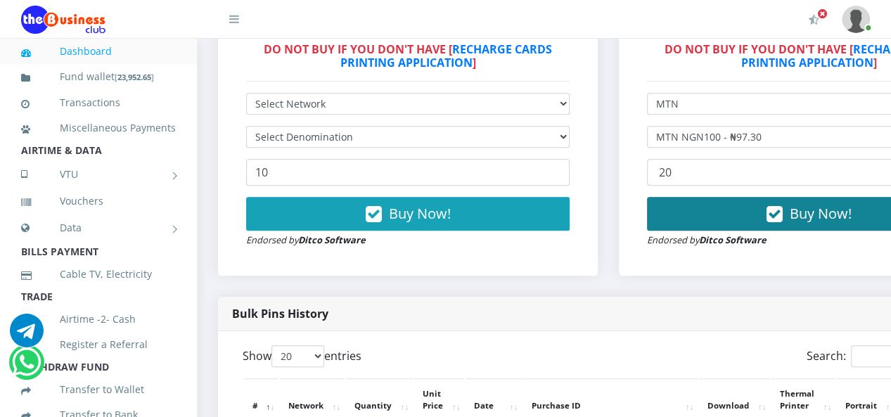
click at [758, 217] on button "Buy Now!" at bounding box center [809, 214] width 324 height 34
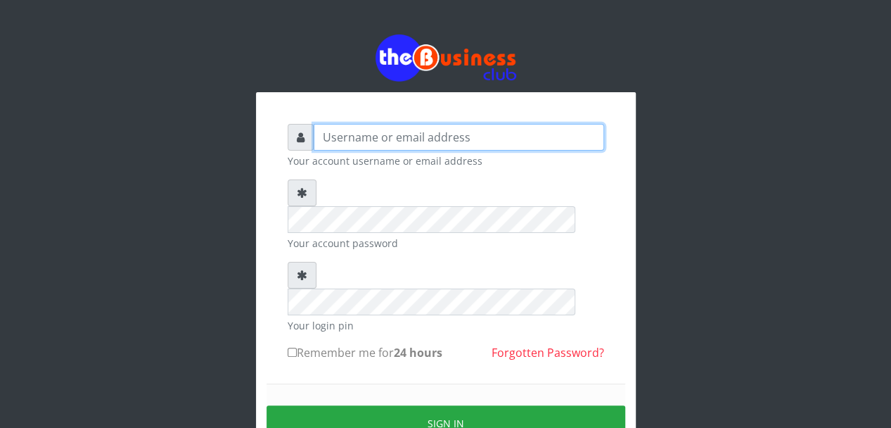
type input "[EMAIL_ADDRESS][DOMAIN_NAME]"
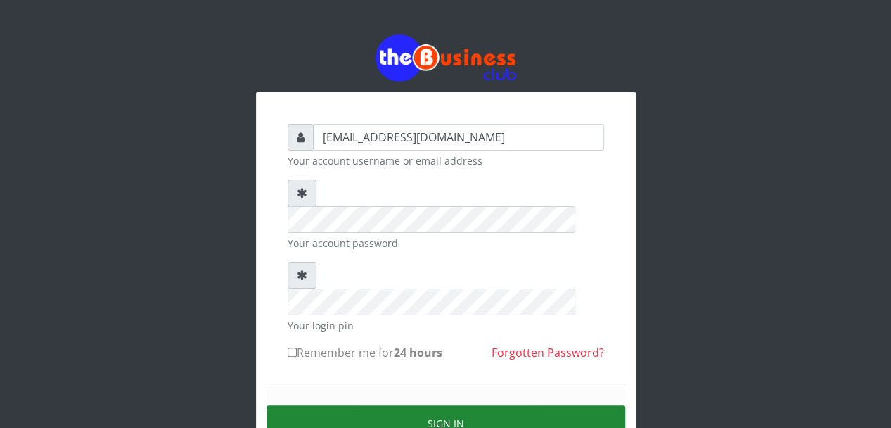
click at [449, 405] on button "Sign in" at bounding box center [446, 423] width 359 height 36
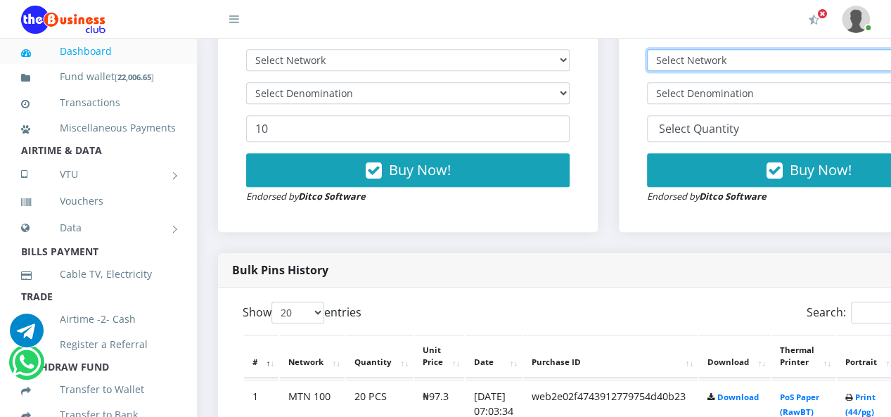
click at [682, 64] on select "Select Network MTN Globacom 9Mobile Airtel" at bounding box center [809, 60] width 324 height 22
select select "Glo"
click at [657, 51] on select "Select Network MTN Globacom 9Mobile Airtel" at bounding box center [809, 60] width 324 height 22
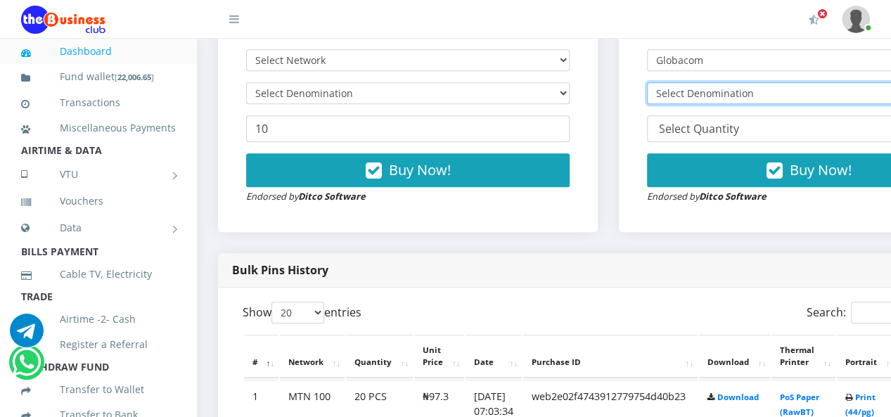
click at [694, 92] on select "Select Denomination Glo NGN100 - ₦97.00 Glo NGN200 - ₦194.00 Glo NGN500 - ₦485.…" at bounding box center [809, 93] width 324 height 22
select select "485-500"
click at [657, 84] on select "Select Denomination Glo NGN100 - ₦97.00 Glo NGN200 - ₦194.00 Glo NGN500 - ₦485.…" at bounding box center [809, 93] width 324 height 22
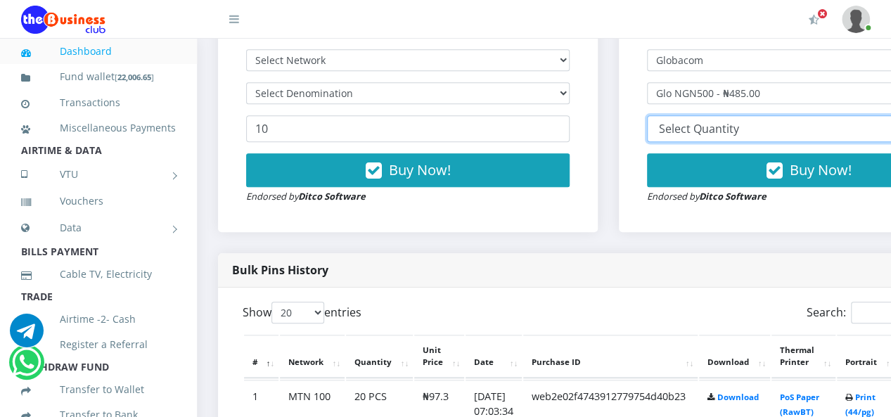
click at [717, 133] on select "10 20 30 40 44 (Online Printing, Portrait) 60 (Online Printing, Landscape) 70 (…" at bounding box center [809, 128] width 324 height 27
select select "20"
click at [657, 117] on select "10 20 30 40 44 (Online Printing, Portrait) 60 (Online Printing, Landscape) 70 (…" at bounding box center [809, 128] width 324 height 27
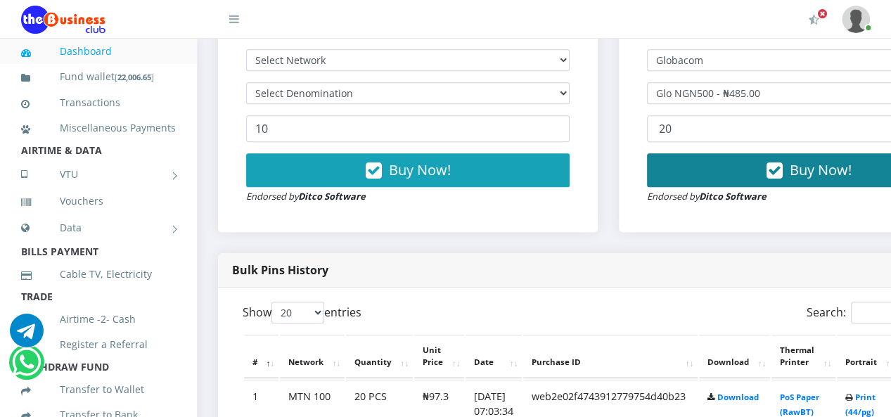
click at [781, 170] on icon "button" at bounding box center [775, 171] width 16 height 14
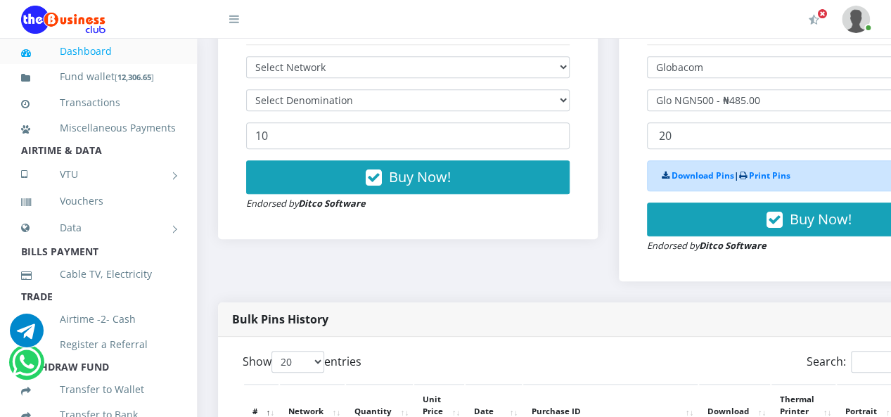
scroll to position [423, 0]
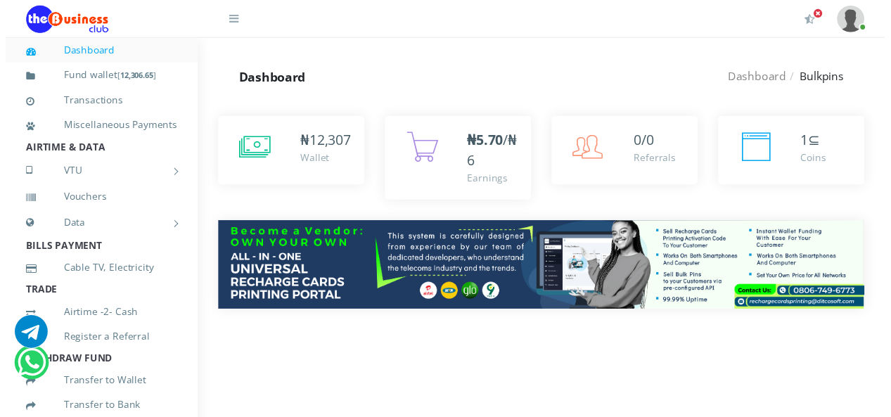
scroll to position [345, 0]
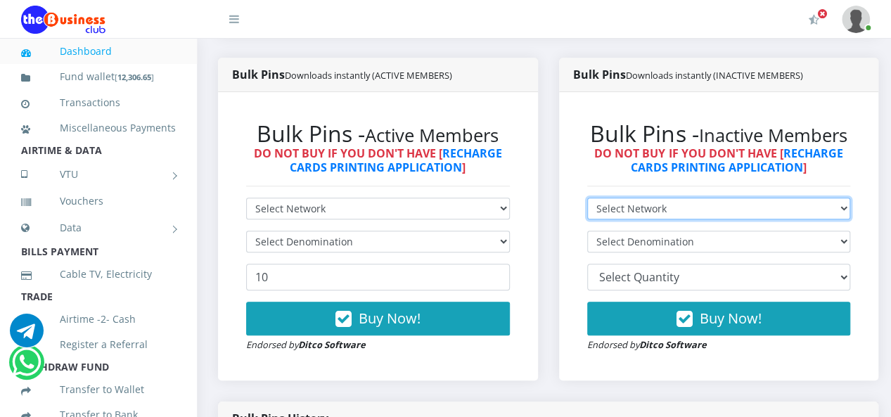
click at [656, 198] on select "Select Network MTN Globacom 9Mobile Airtel" at bounding box center [719, 209] width 264 height 22
select select "Glo"
click at [597, 198] on select "Select Network MTN Globacom 9Mobile Airtel" at bounding box center [719, 209] width 264 height 22
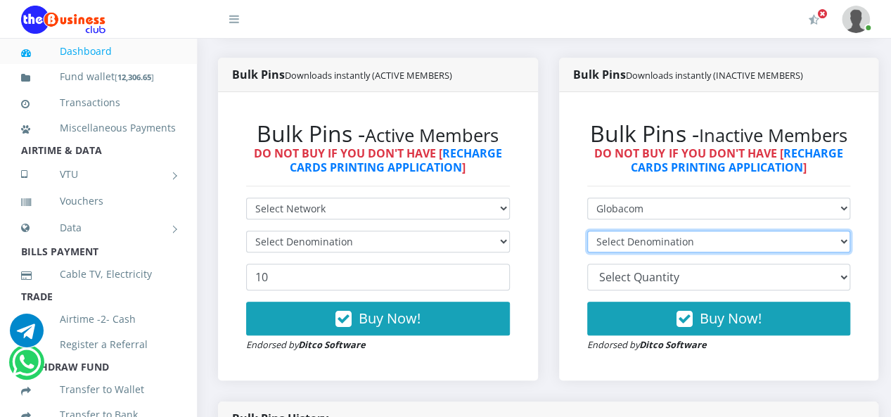
click at [658, 231] on select "Select Denomination" at bounding box center [719, 242] width 264 height 22
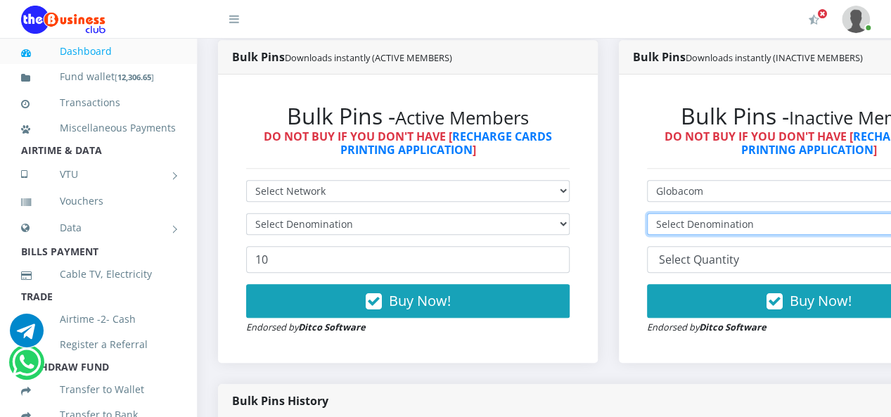
scroll to position [330, 0]
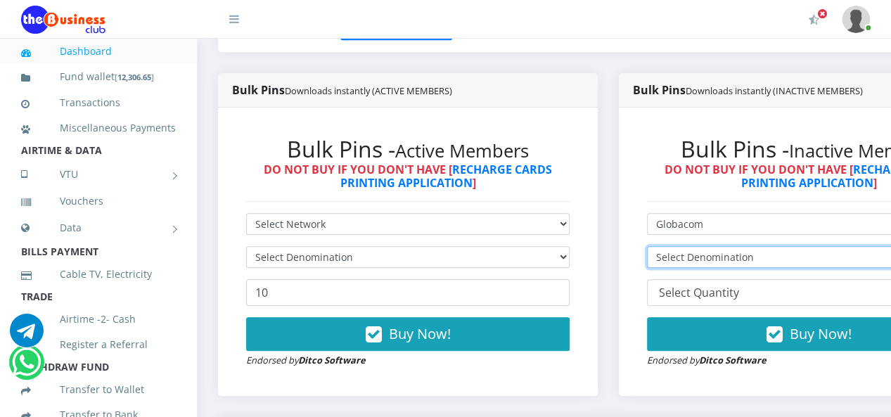
click at [702, 246] on select "Select Denomination Glo NGN100 - ₦97.00 Glo NGN200 - ₦194.00 Glo NGN500 - ₦485.…" at bounding box center [809, 257] width 324 height 22
select select "194-200"
click at [657, 246] on select "Select Denomination Glo NGN100 - ₦97.00 Glo NGN200 - ₦194.00 Glo NGN500 - ₦485.…" at bounding box center [809, 257] width 324 height 22
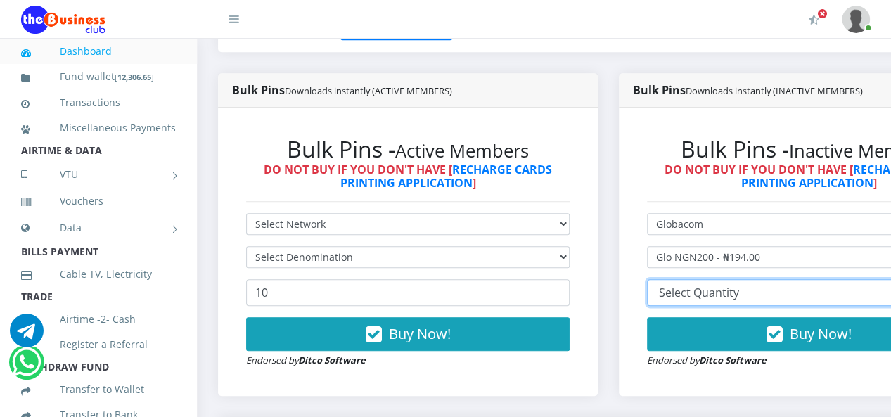
click at [713, 279] on select "10 20 30 40 44 (Online Printing, Portrait) 60 (Online Printing, Landscape) 70 (…" at bounding box center [809, 292] width 324 height 27
select select "20"
click at [657, 279] on select "10 20 30 40 44 (Online Printing, Portrait) 60 (Online Printing, Landscape) 70 (…" at bounding box center [809, 292] width 324 height 27
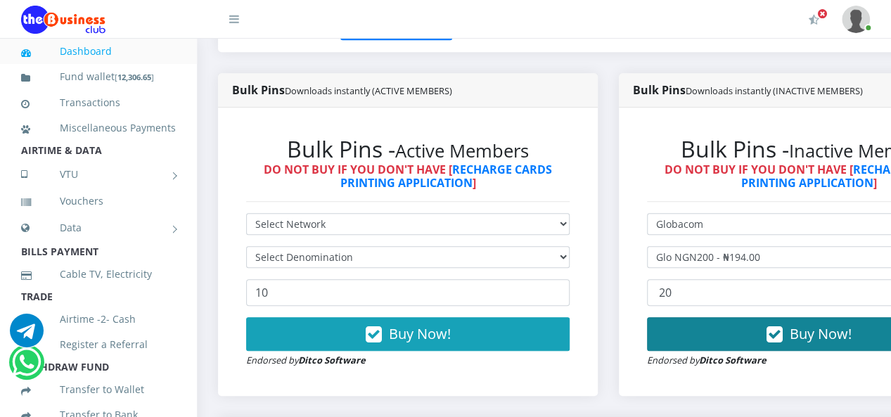
click at [720, 317] on button "Buy Now!" at bounding box center [809, 334] width 324 height 34
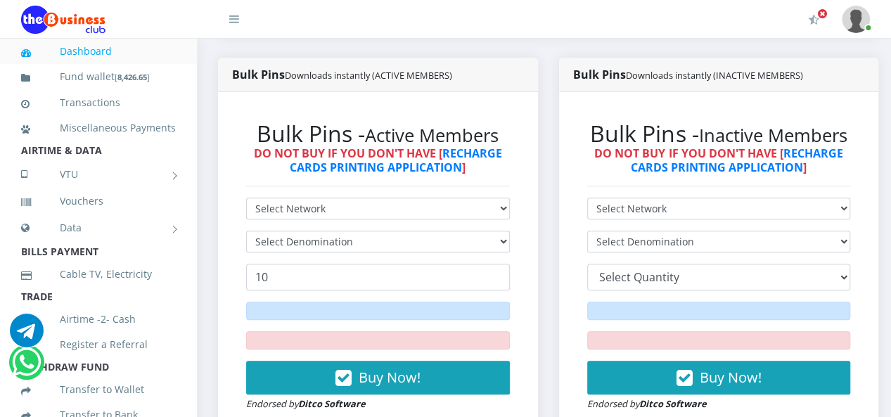
scroll to position [422, 0]
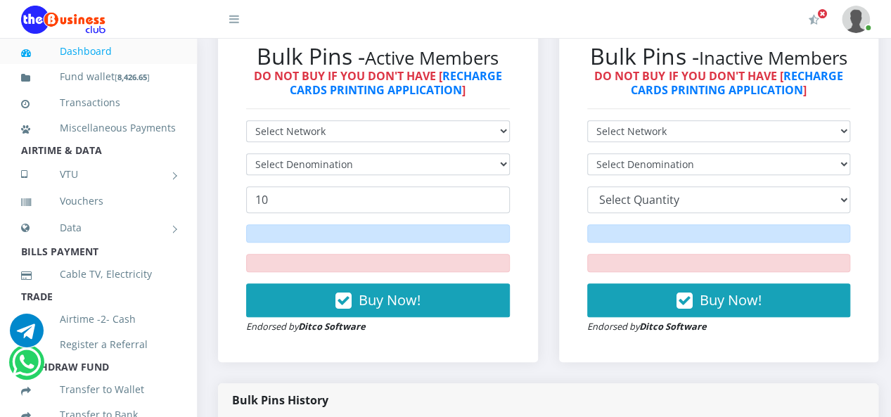
click at [680, 144] on form "Select Network MTN Globacom 9Mobile Airtel Select Denomination 10 20 30 40 44 (…" at bounding box center [719, 227] width 264 height 214
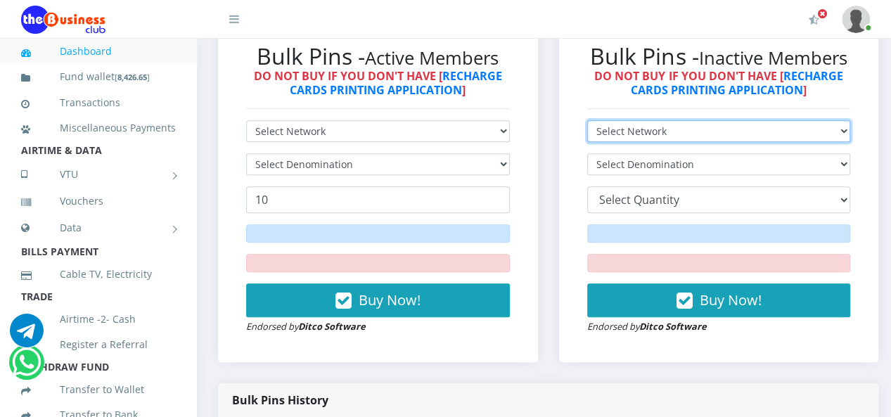
click at [677, 134] on select "Select Network MTN Globacom 9Mobile Airtel" at bounding box center [719, 131] width 264 height 22
select select "Glo"
click at [597, 122] on select "Select Network MTN Globacom 9Mobile Airtel" at bounding box center [719, 131] width 264 height 22
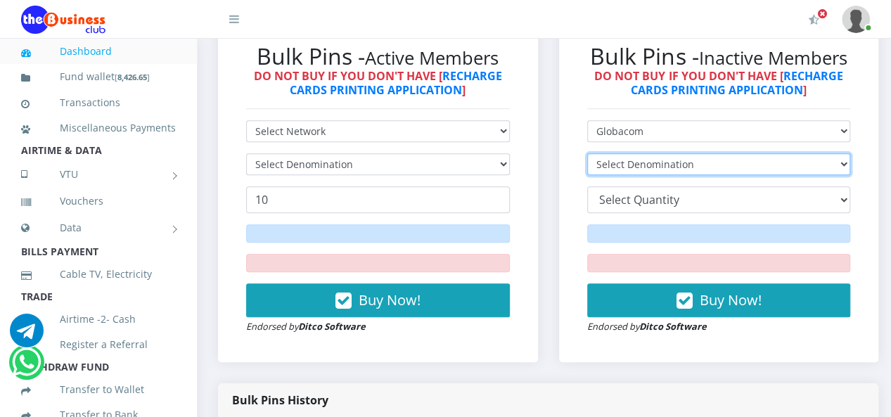
click at [663, 162] on select "Select Denomination" at bounding box center [719, 164] width 264 height 22
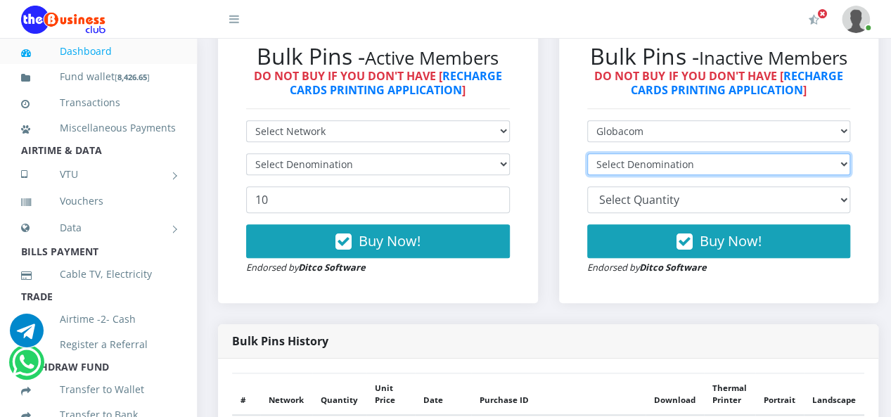
click at [658, 165] on select "Select Denomination" at bounding box center [719, 164] width 264 height 22
click at [656, 170] on select "Select Denomination" at bounding box center [719, 164] width 264 height 22
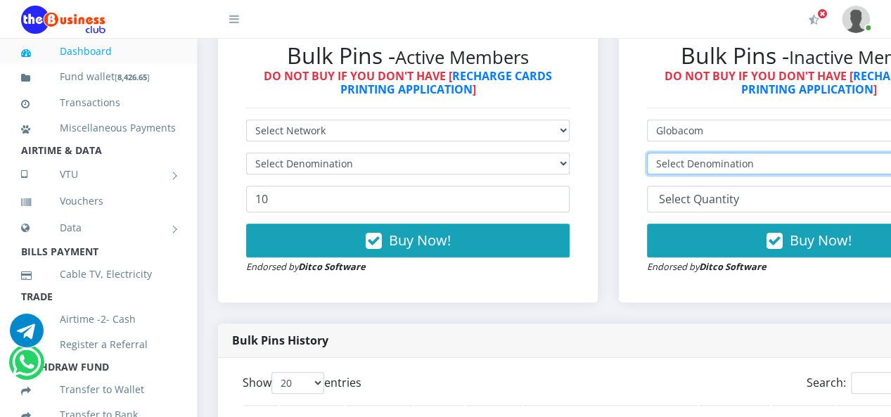
scroll to position [0, 0]
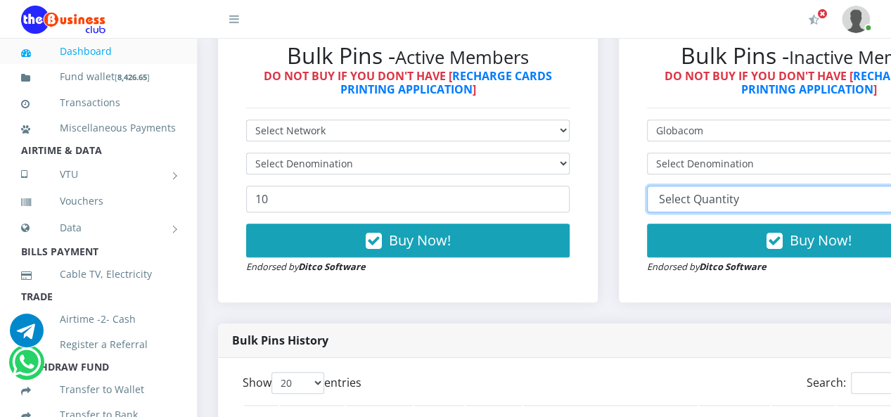
click at [705, 201] on select "10 20 30 40 44 (Online Printing, Portrait) 60 (Online Printing, Landscape) 70 (…" at bounding box center [809, 199] width 324 height 27
select select "20"
click at [657, 188] on select "10 20 30 40 44 (Online Printing, Portrait) 60 (Online Printing, Landscape) 70 (…" at bounding box center [809, 199] width 324 height 27
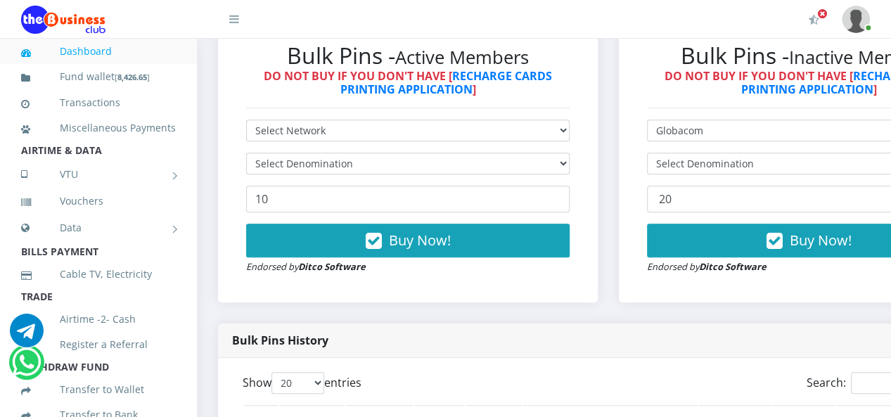
click at [712, 181] on form "Select Network MTN Globacom 9Mobile Airtel Select Denomination 10 20 30 40 44 (…" at bounding box center [809, 197] width 324 height 155
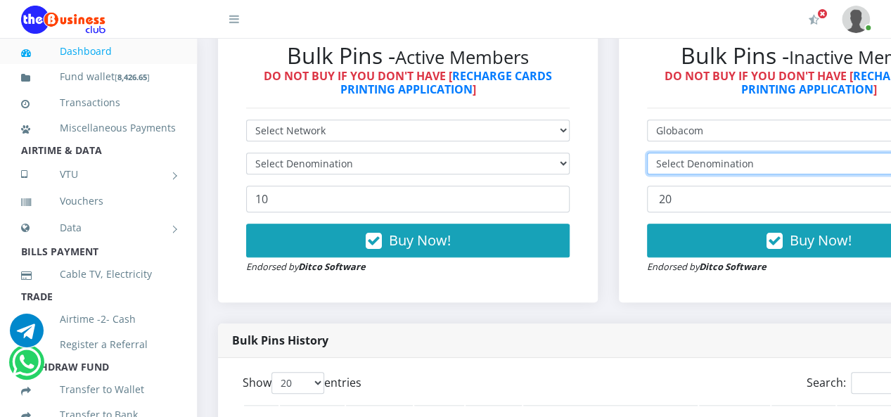
click at [708, 168] on select "Select Denomination" at bounding box center [809, 164] width 324 height 22
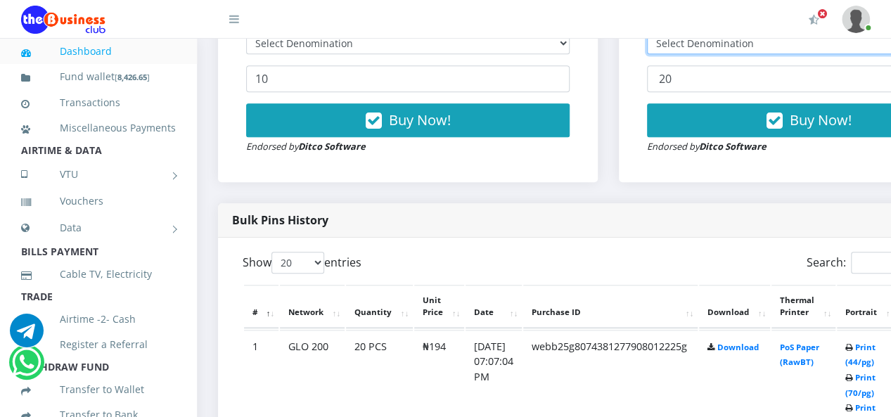
scroll to position [494, 0]
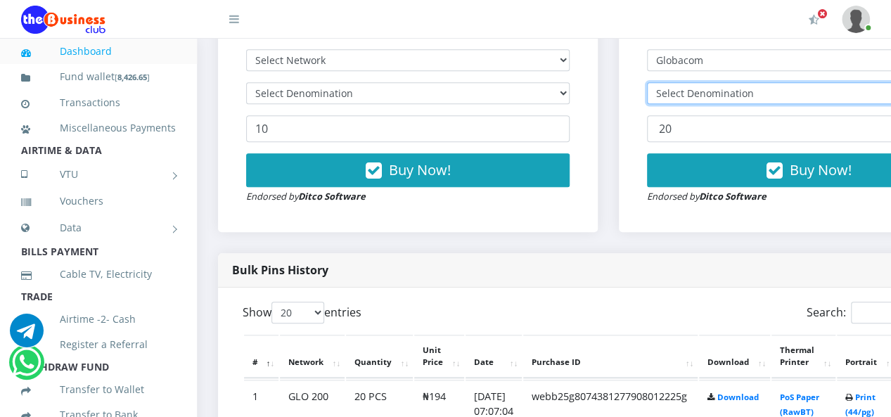
click at [715, 87] on select "Select Denomination" at bounding box center [809, 93] width 324 height 22
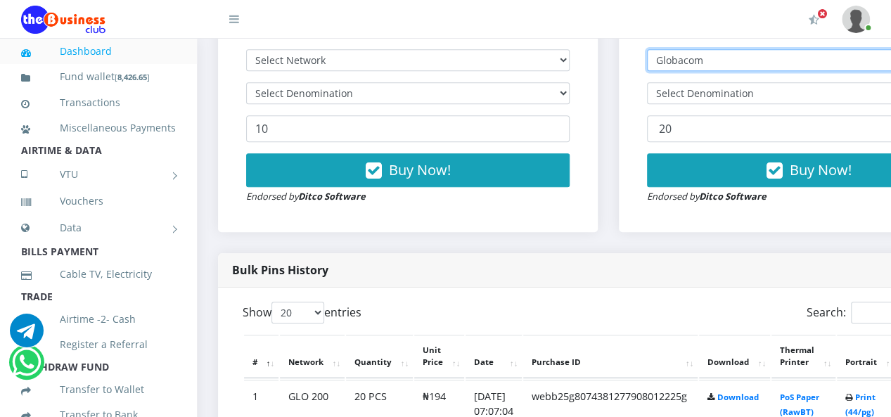
click at [730, 60] on select "Select Network MTN Globacom 9Mobile Airtel" at bounding box center [809, 60] width 324 height 22
click at [657, 51] on select "Select Network MTN Globacom 9Mobile Airtel" at bounding box center [809, 60] width 324 height 22
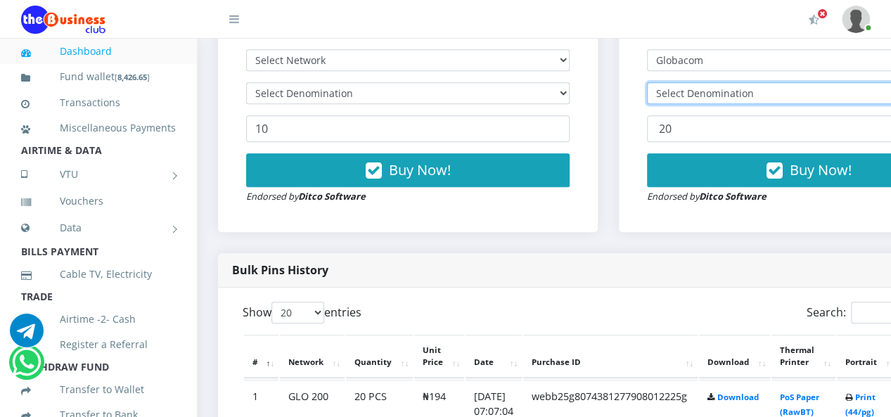
click at [709, 89] on select "Select Denomination" at bounding box center [809, 93] width 324 height 22
click at [724, 98] on select "Select Denomination" at bounding box center [809, 93] width 324 height 22
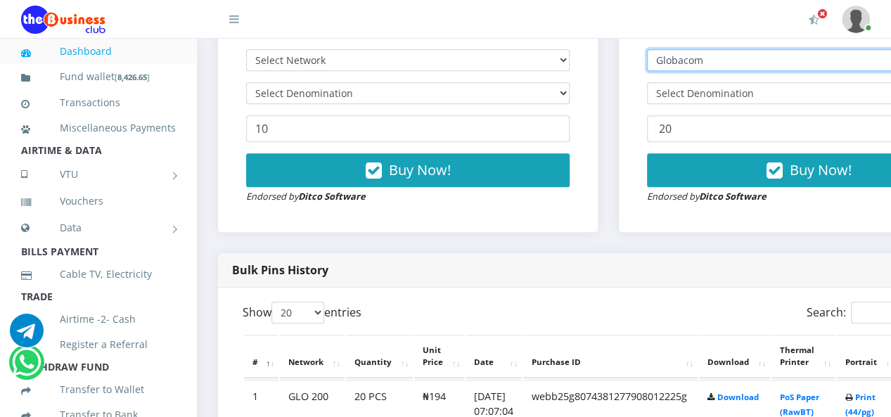
click at [740, 65] on select "Select Network MTN Globacom 9Mobile Airtel" at bounding box center [809, 60] width 324 height 22
select select "MTN"
click at [657, 51] on select "Select Network MTN Globacom 9Mobile Airtel" at bounding box center [809, 60] width 324 height 22
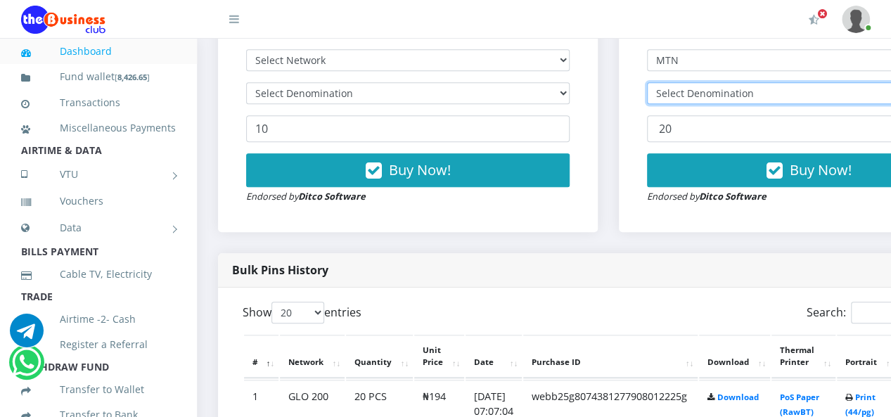
click at [717, 91] on select "Select Denomination" at bounding box center [809, 93] width 324 height 22
click at [722, 85] on select "Select Denomination" at bounding box center [809, 93] width 324 height 22
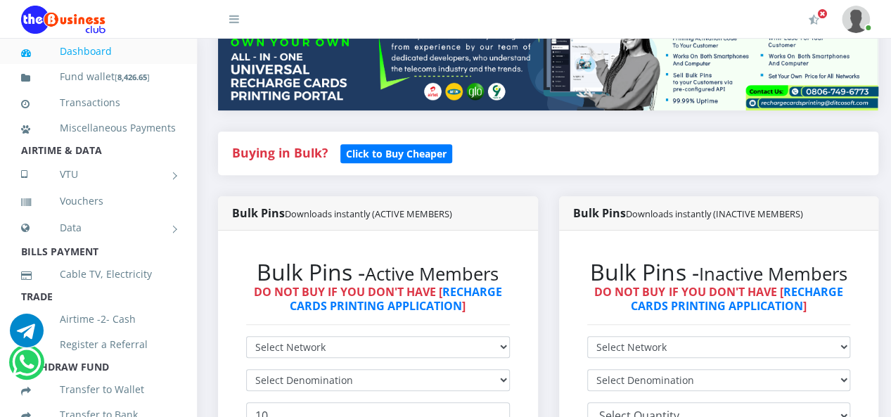
scroll to position [281, 0]
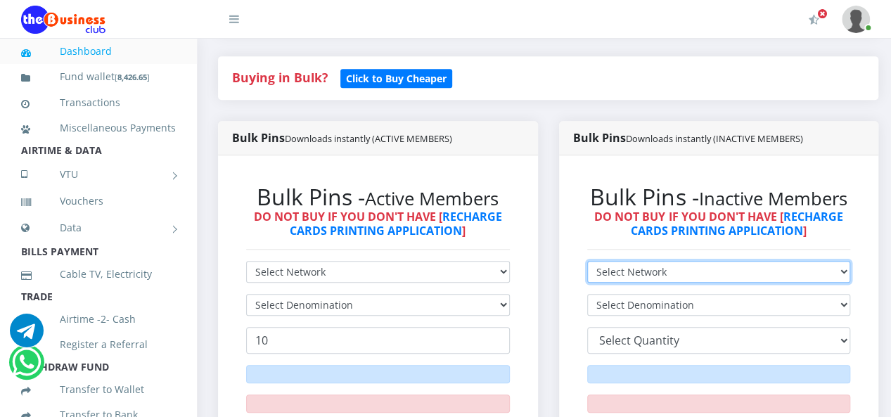
drag, startPoint x: 734, startPoint y: 278, endPoint x: 723, endPoint y: 283, distance: 12.0
click at [734, 278] on select "Select Network MTN Globacom 9Mobile Airtel" at bounding box center [719, 272] width 264 height 22
select select "Glo"
click at [597, 262] on select "Select Network MTN Globacom 9Mobile Airtel" at bounding box center [719, 272] width 264 height 22
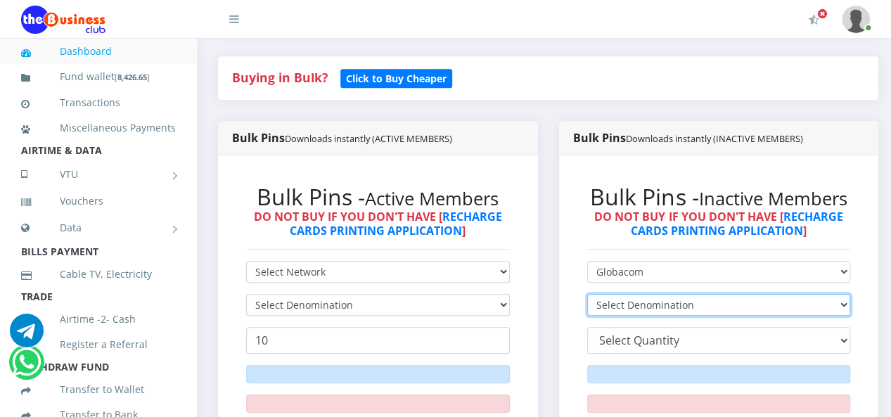
click at [655, 310] on select "Select Denomination" at bounding box center [719, 305] width 264 height 22
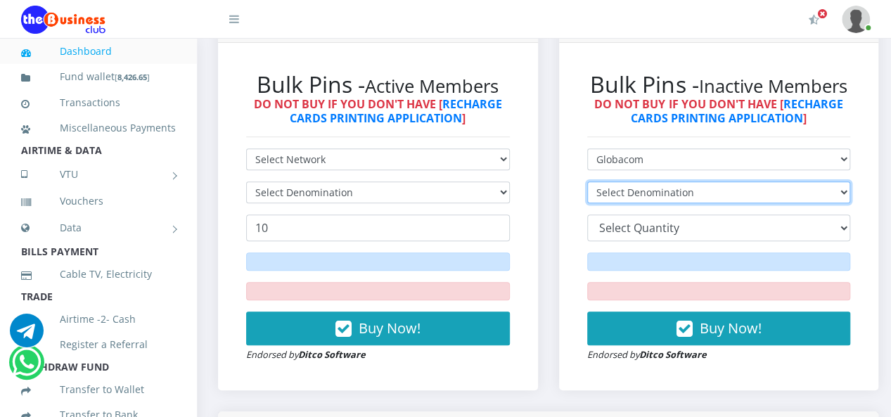
scroll to position [422, 0]
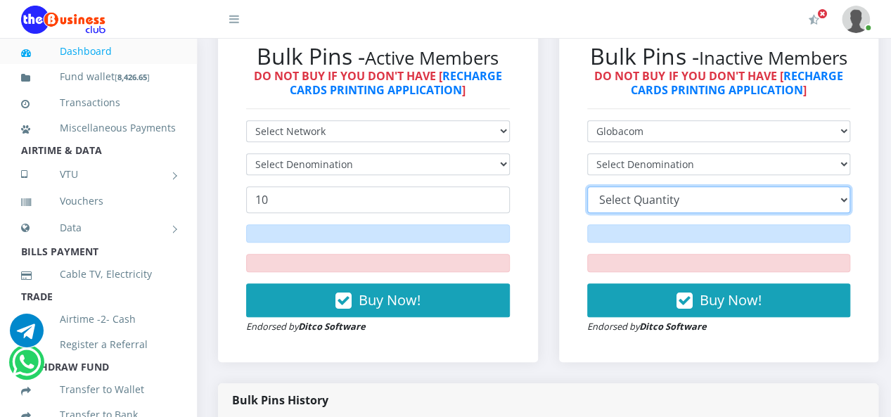
drag, startPoint x: 651, startPoint y: 200, endPoint x: 651, endPoint y: 209, distance: 8.4
click at [651, 200] on select "10 20 30 40 44 (Online Printing, Portrait) 60 (Online Printing, Landscape) 70 (…" at bounding box center [719, 199] width 264 height 27
select select "20"
click at [597, 188] on select "10 20 30 40 44 (Online Printing, Portrait) 60 (Online Printing, Landscape) 70 (…" at bounding box center [719, 199] width 264 height 27
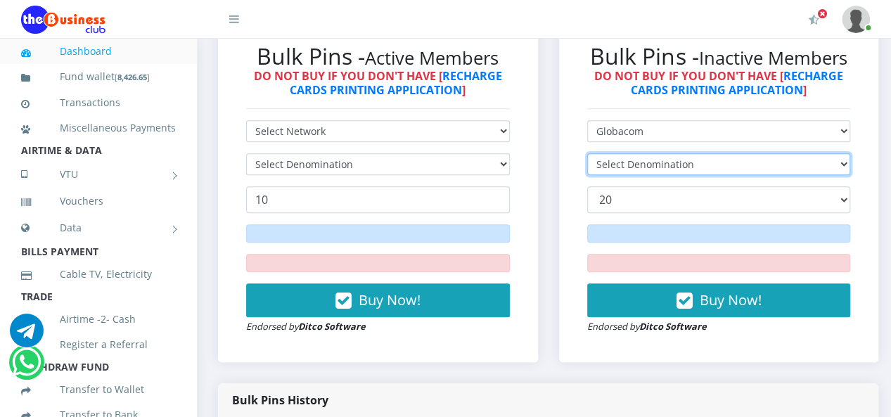
click at [666, 168] on select "Select Denomination" at bounding box center [719, 164] width 264 height 22
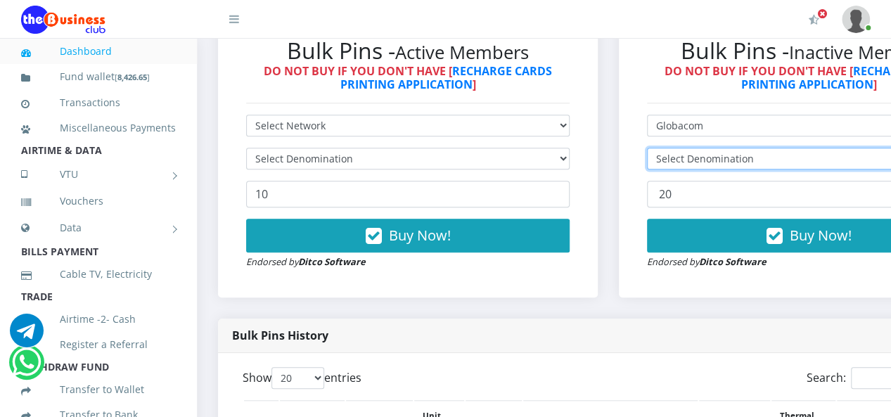
scroll to position [423, 0]
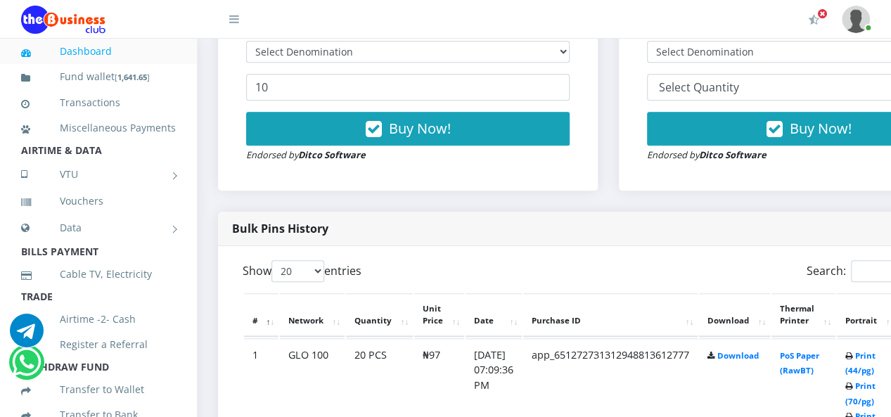
scroll to position [423, 0]
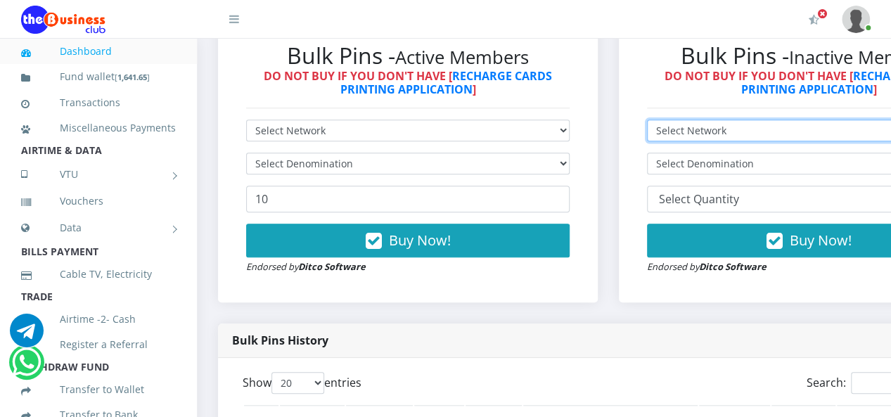
click at [732, 140] on select "Select Network MTN Globacom 9Mobile Airtel" at bounding box center [809, 131] width 324 height 22
select select "Airtel"
click at [657, 122] on select "Select Network MTN Globacom 9Mobile Airtel" at bounding box center [809, 131] width 324 height 22
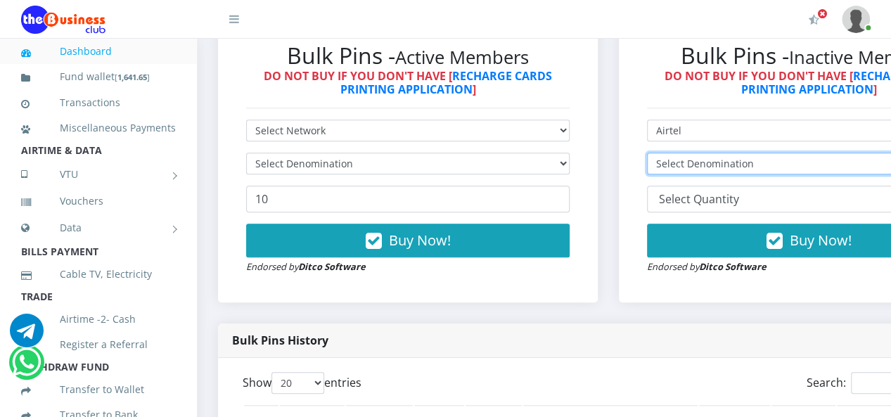
click at [711, 167] on select "Select Denomination" at bounding box center [809, 164] width 324 height 22
